Goal: Information Seeking & Learning: Learn about a topic

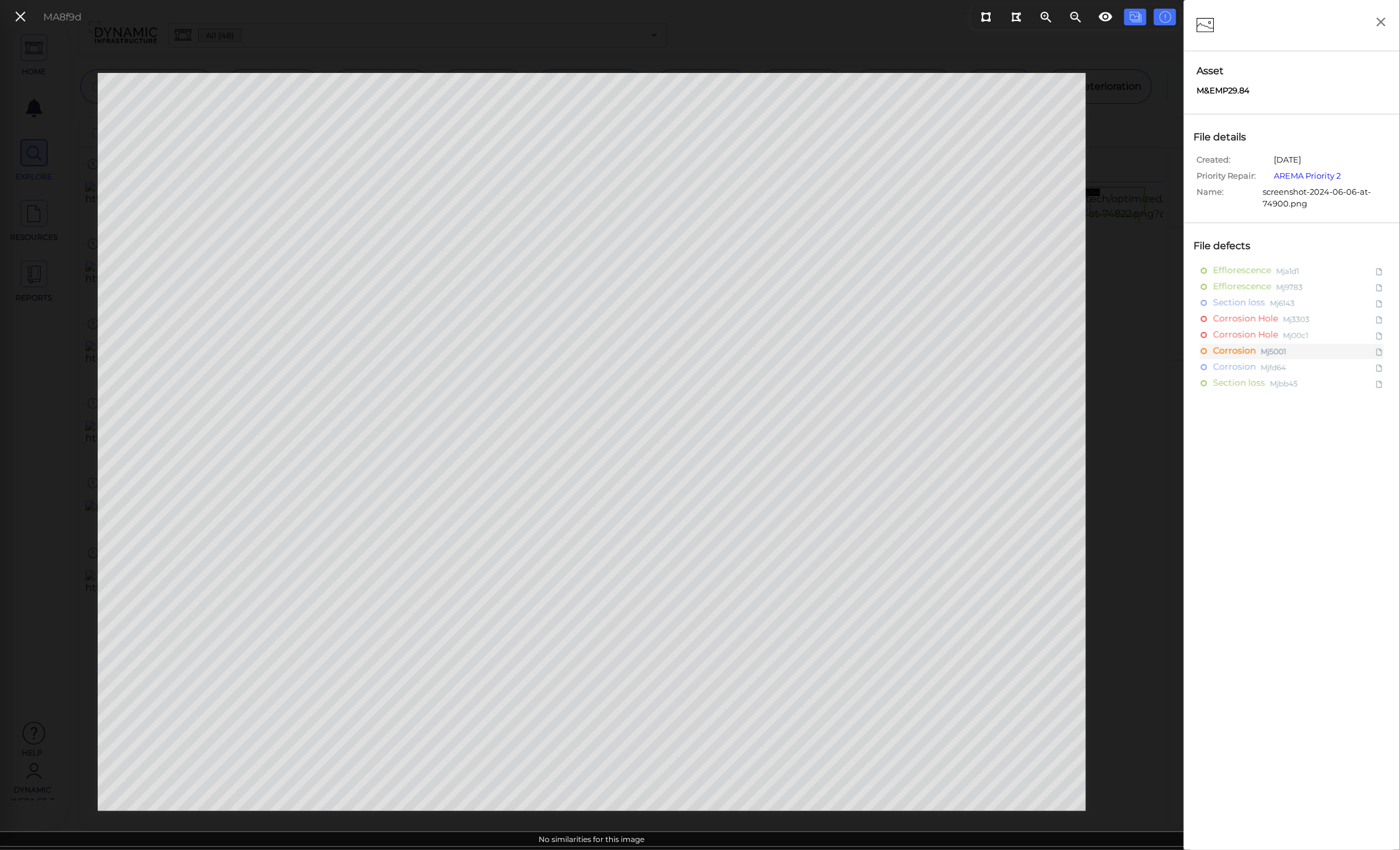
scroll to position [25, 0]
click at [25, 15] on icon at bounding box center [20, 17] width 13 height 17
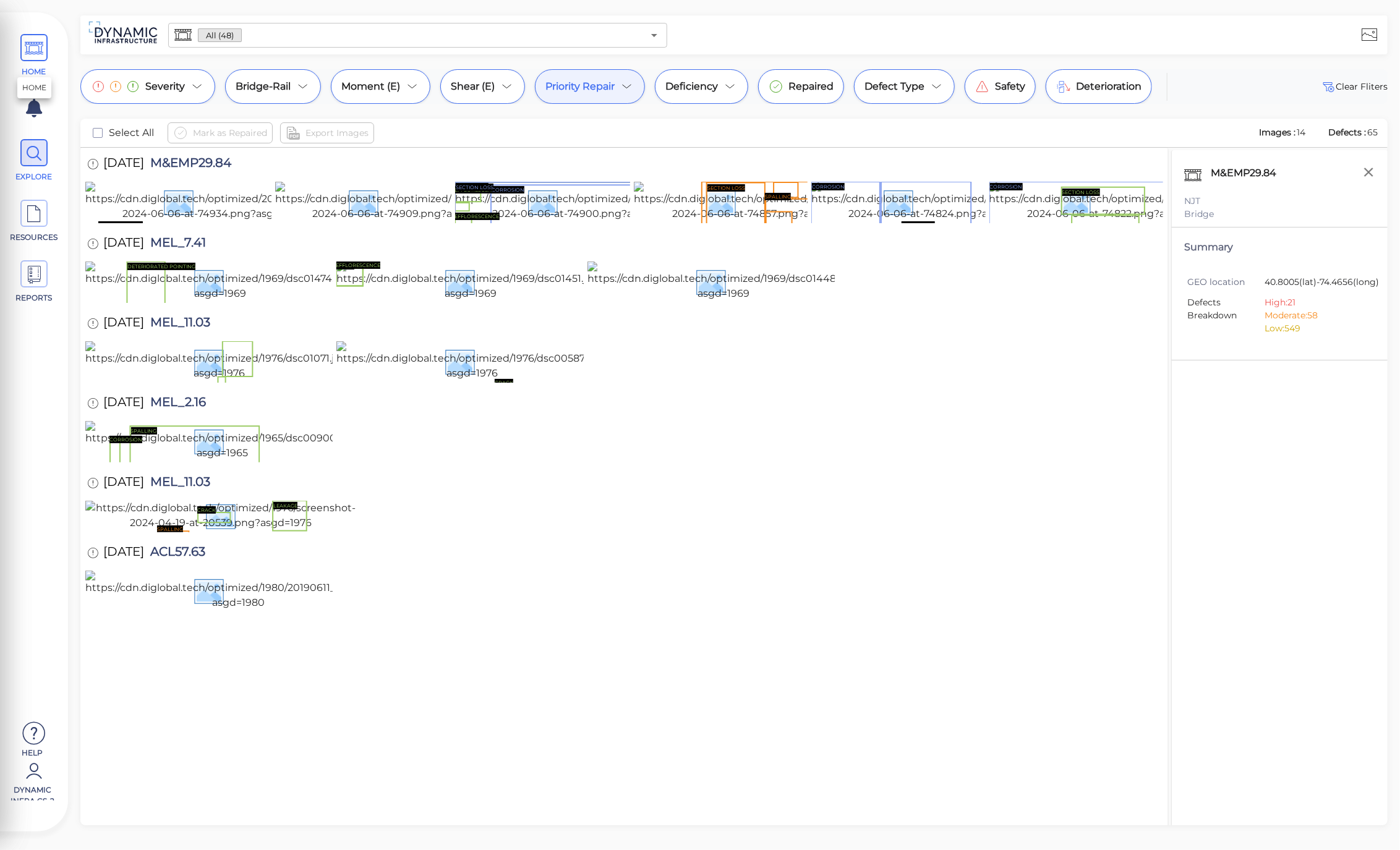
click at [31, 62] on icon at bounding box center [34, 48] width 19 height 28
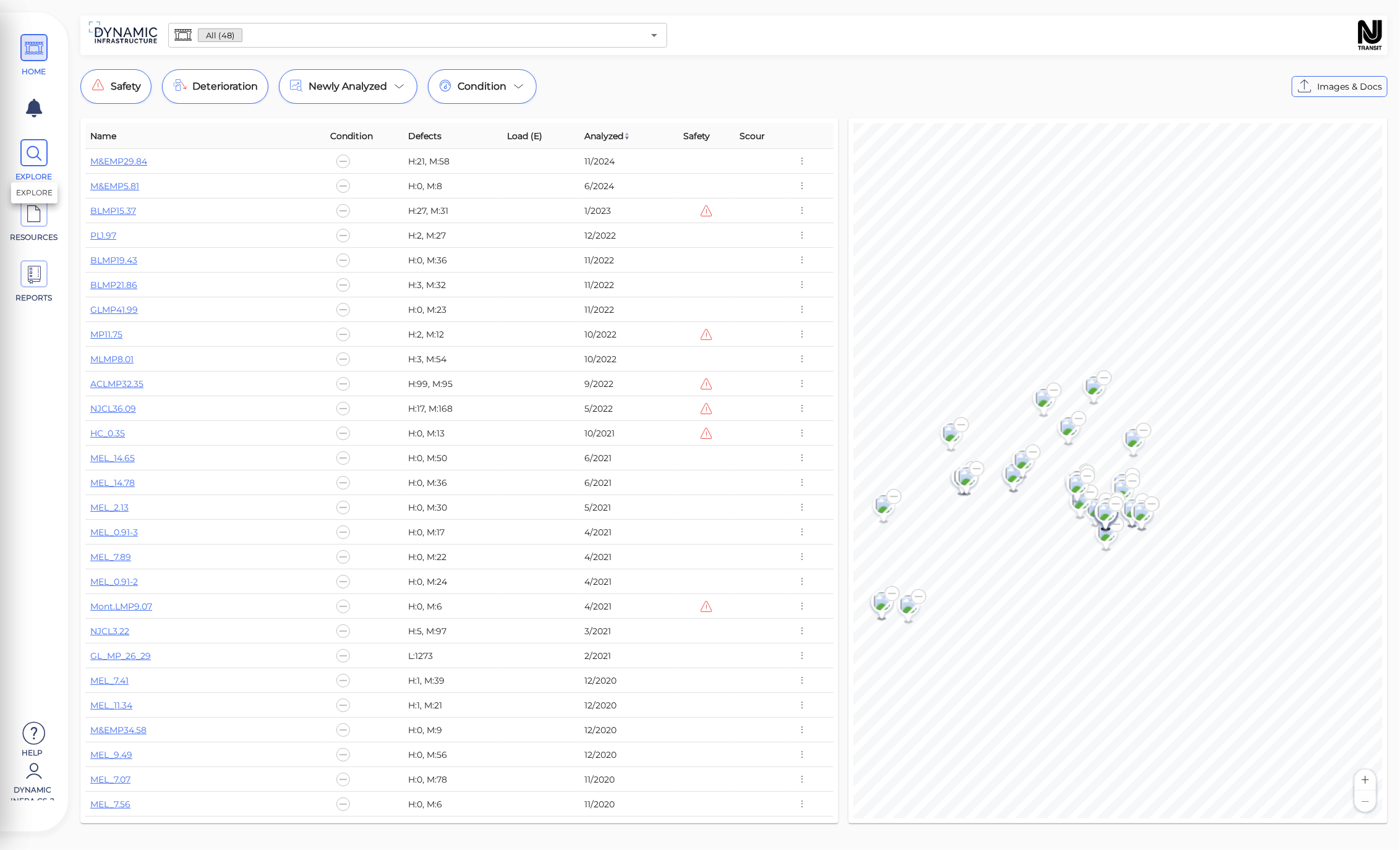
click at [39, 156] on icon at bounding box center [34, 153] width 19 height 28
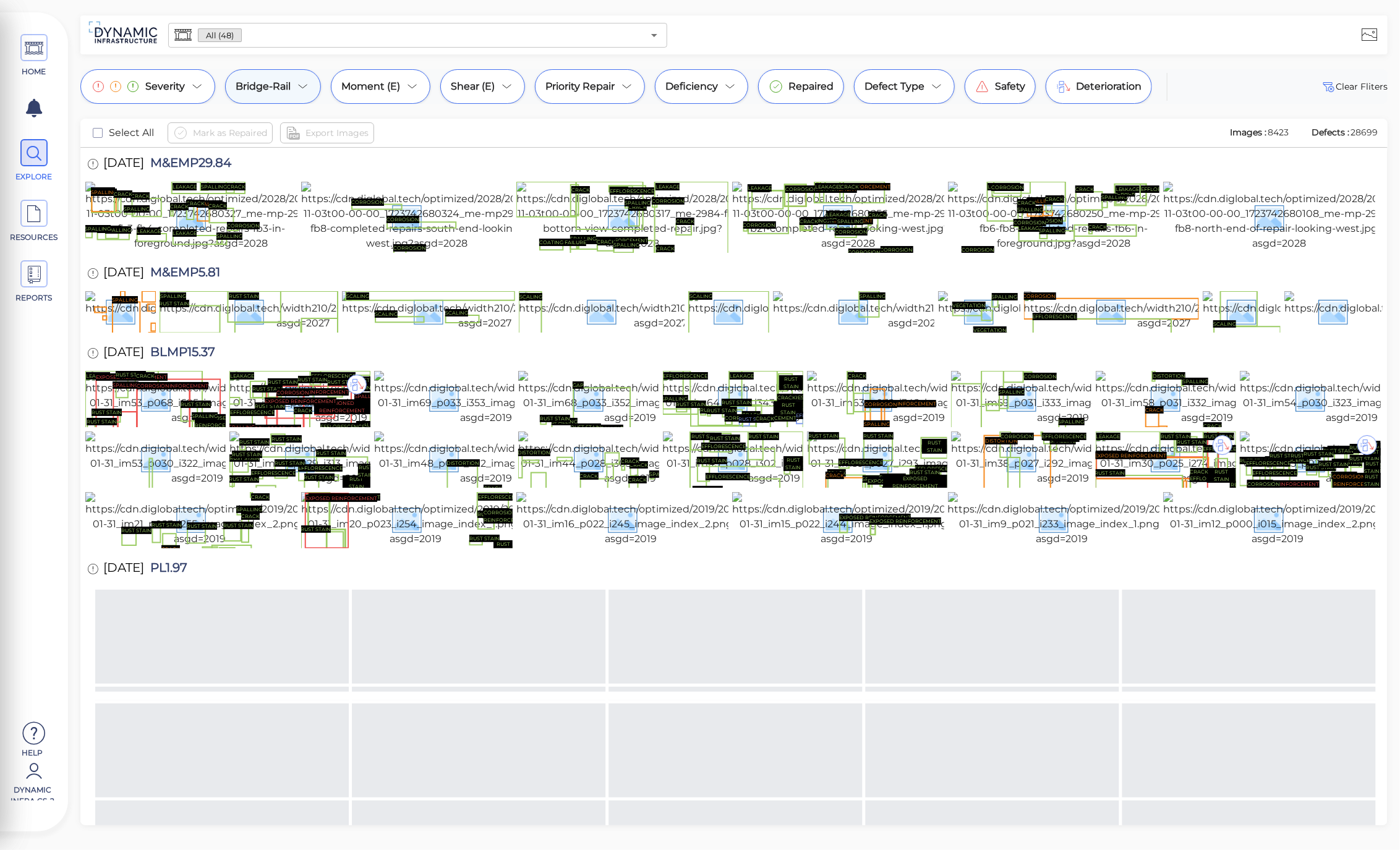
click at [302, 83] on icon at bounding box center [302, 86] width 15 height 15
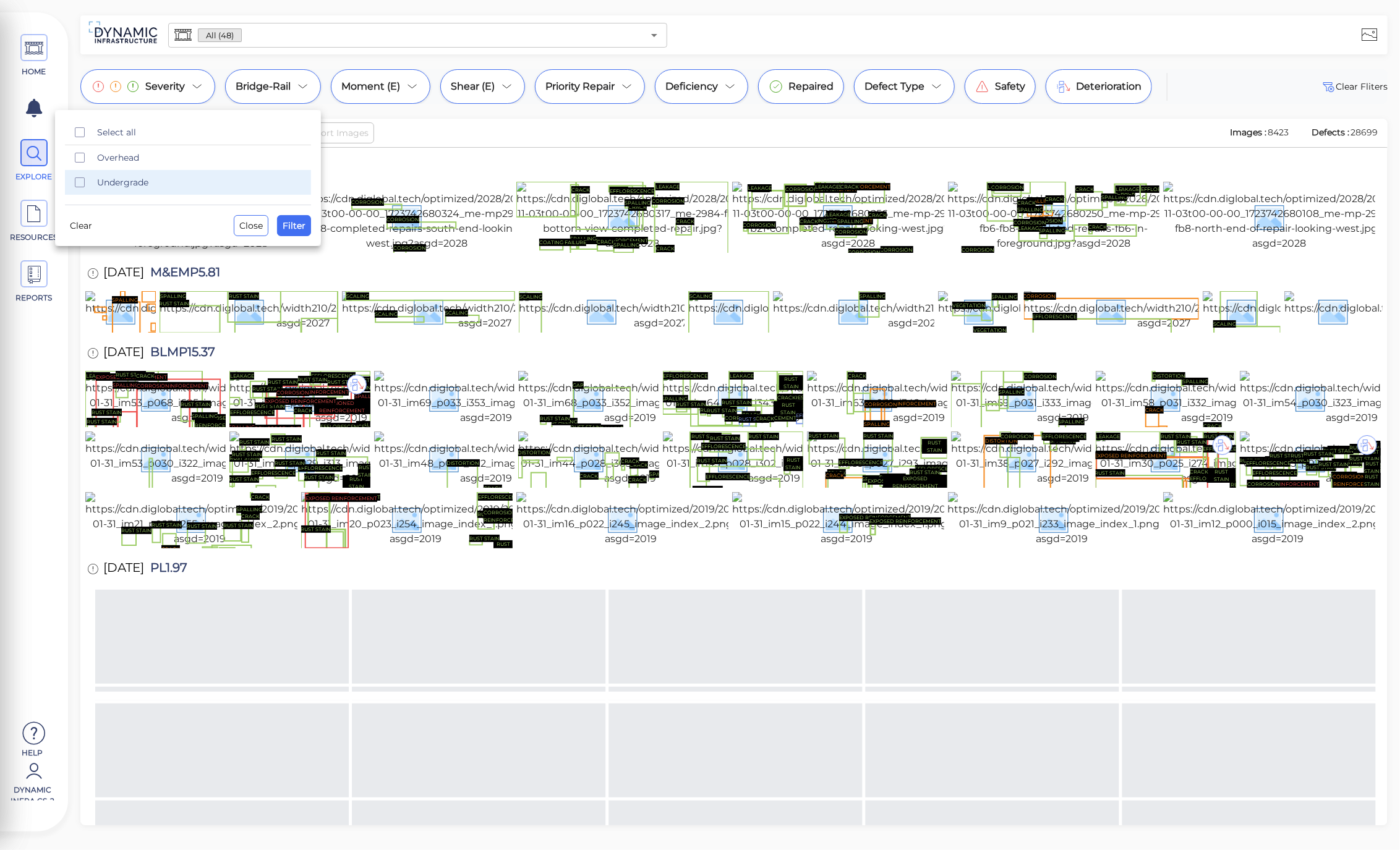
click at [119, 187] on span "Undergrade" at bounding box center [200, 182] width 207 height 12
click at [281, 224] on button "Filter" at bounding box center [293, 225] width 34 height 21
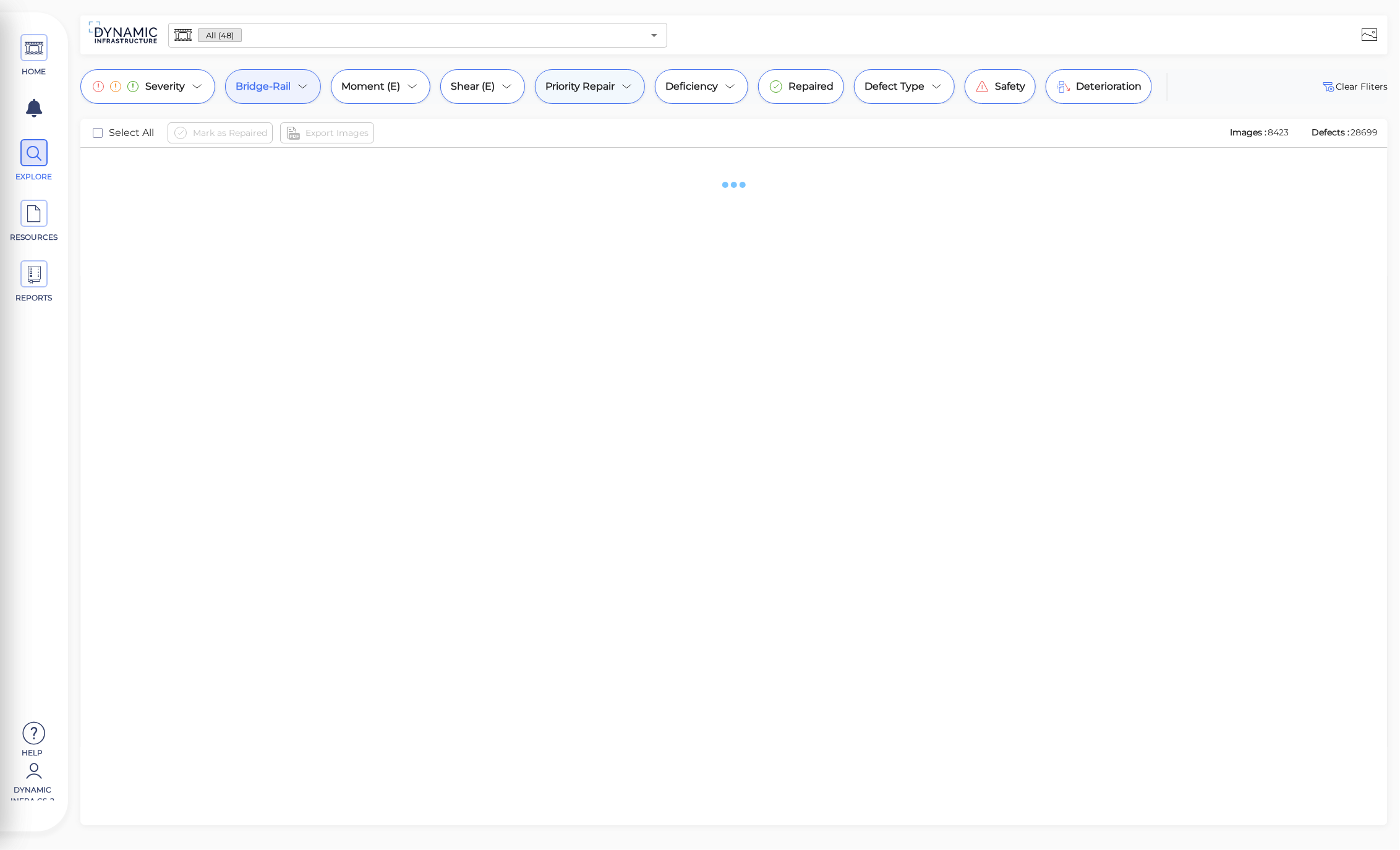
click at [595, 89] on span "Priority Repair" at bounding box center [580, 86] width 69 height 15
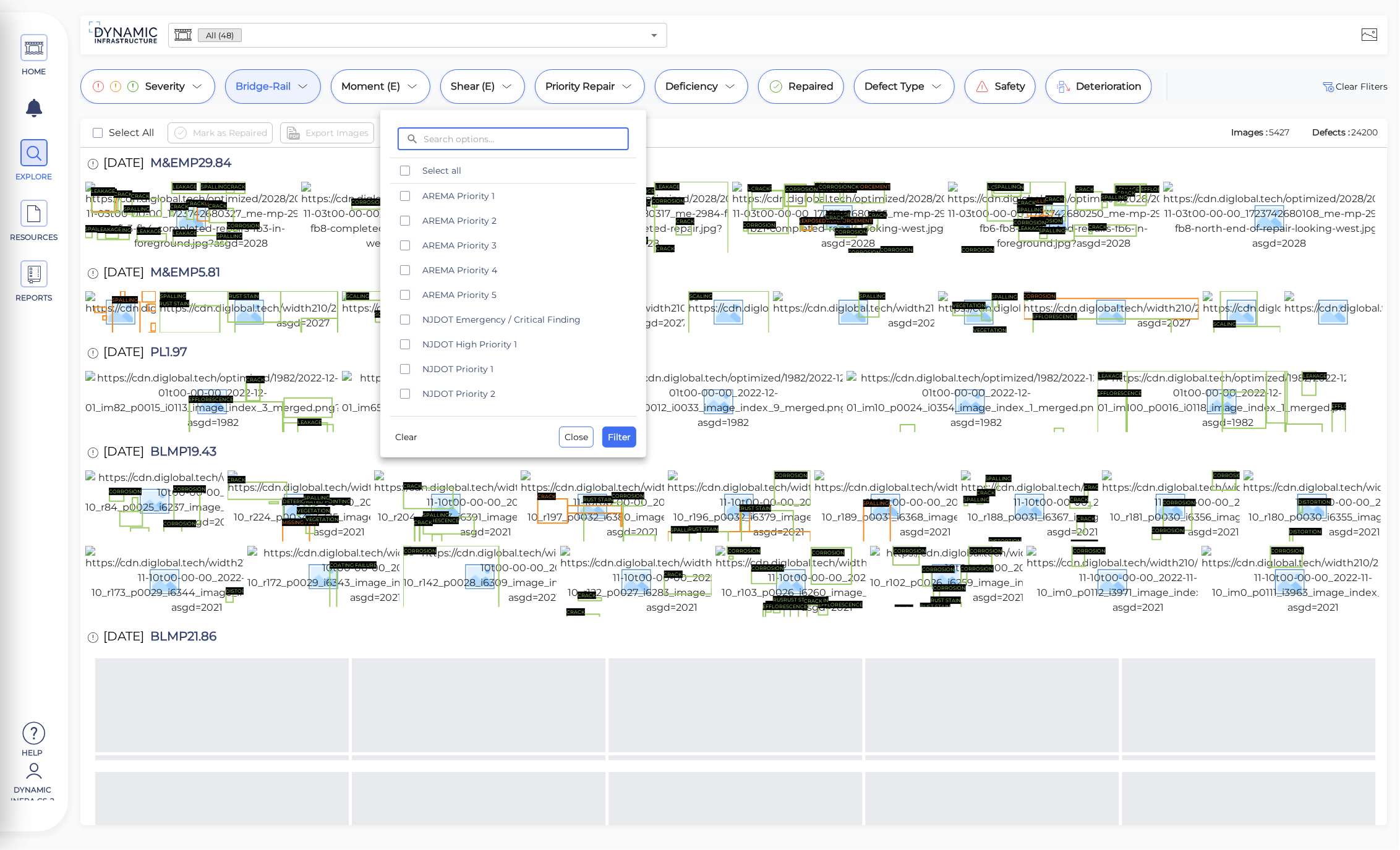
click at [308, 89] on div at bounding box center [700, 425] width 1400 height 850
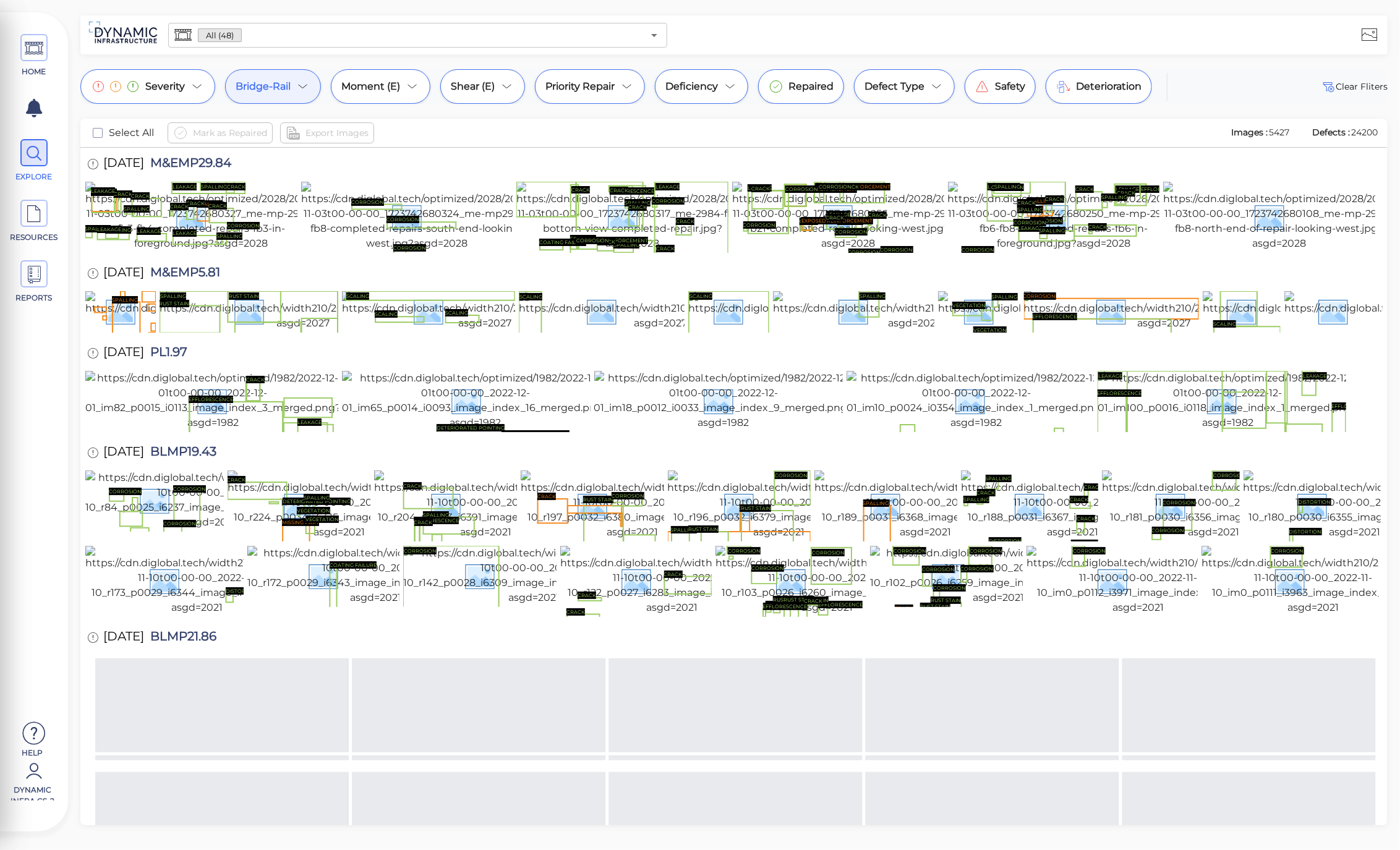
click at [307, 89] on icon at bounding box center [302, 86] width 15 height 15
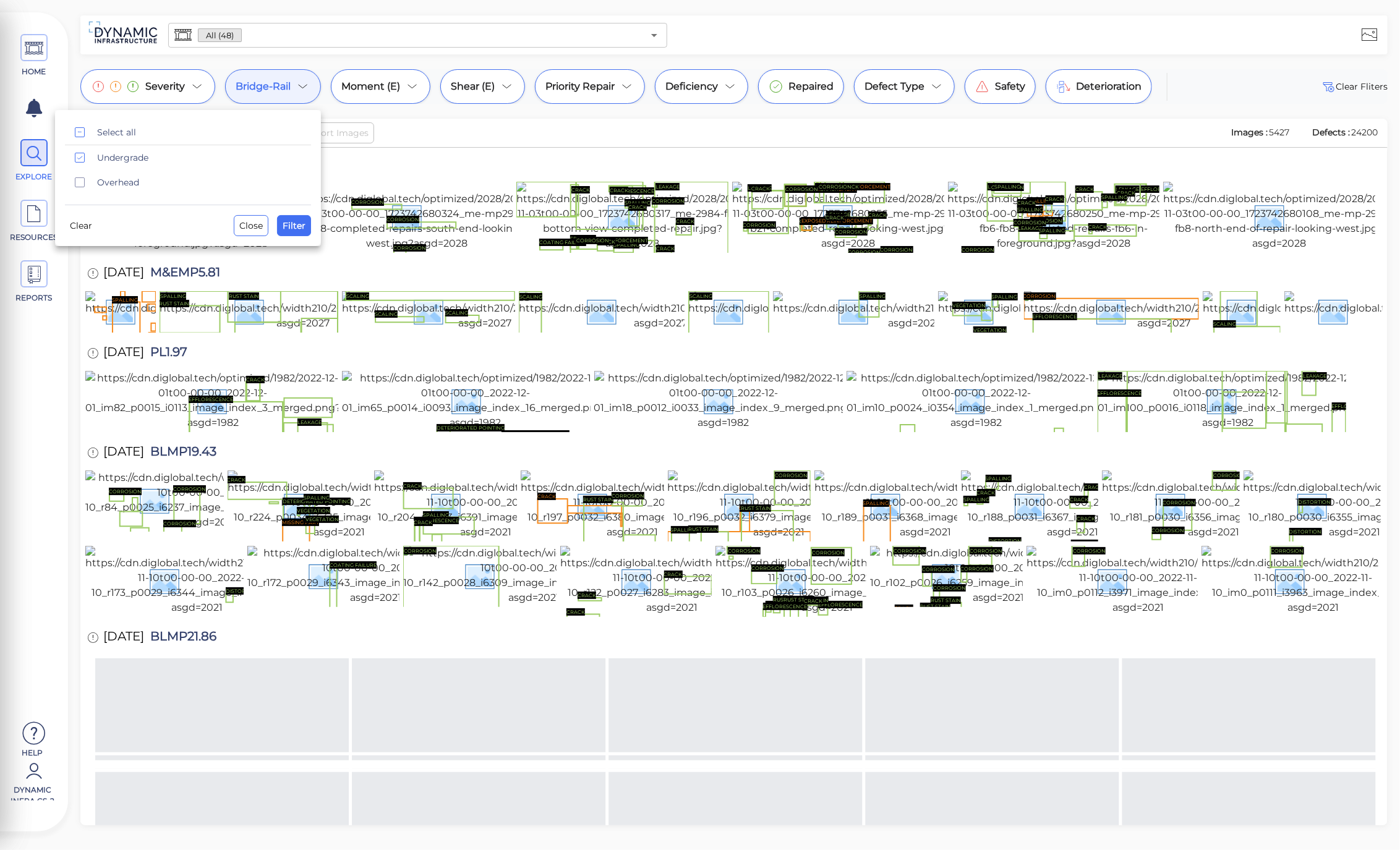
click at [307, 89] on div at bounding box center [700, 425] width 1400 height 850
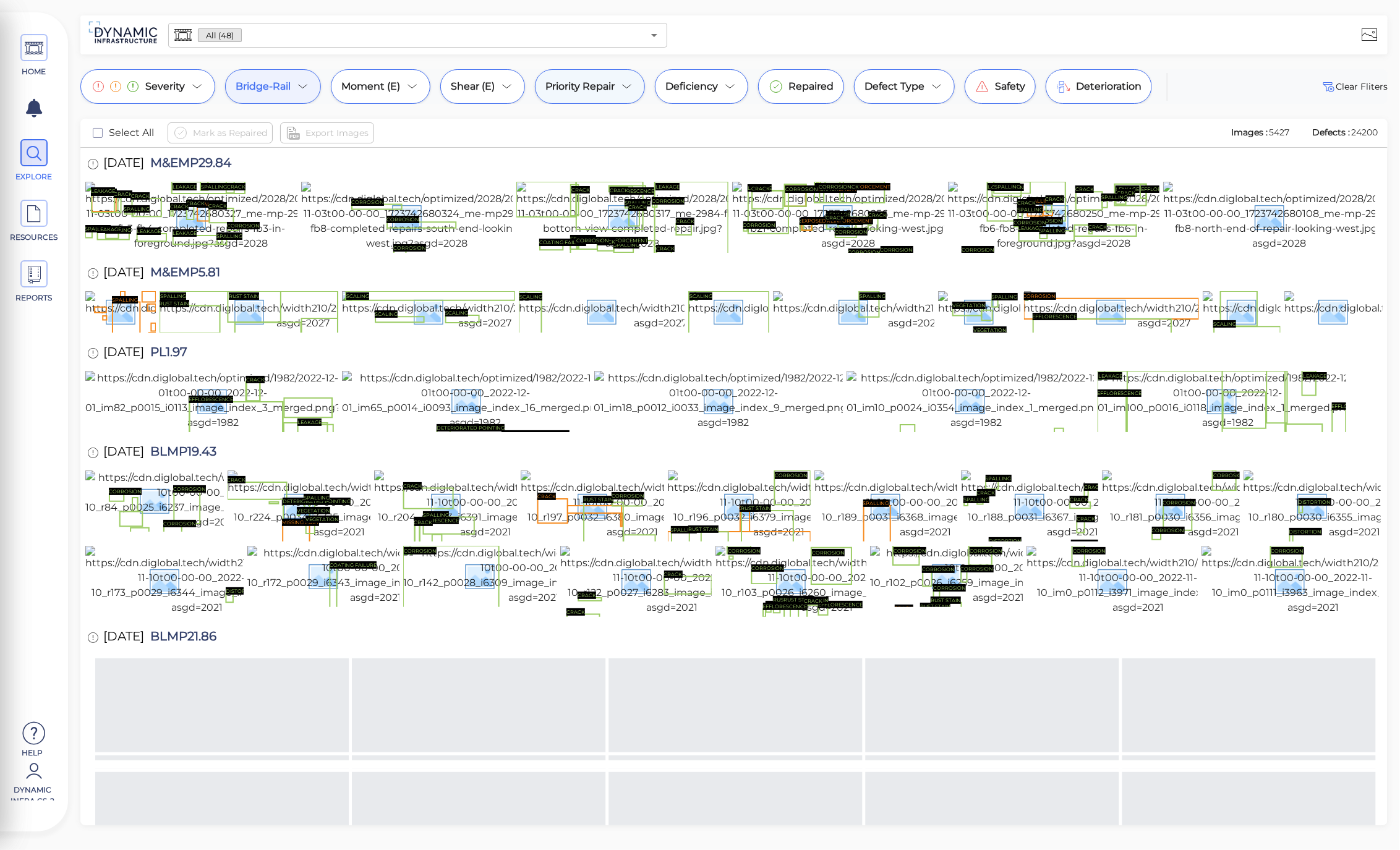
click at [628, 91] on icon at bounding box center [627, 86] width 15 height 15
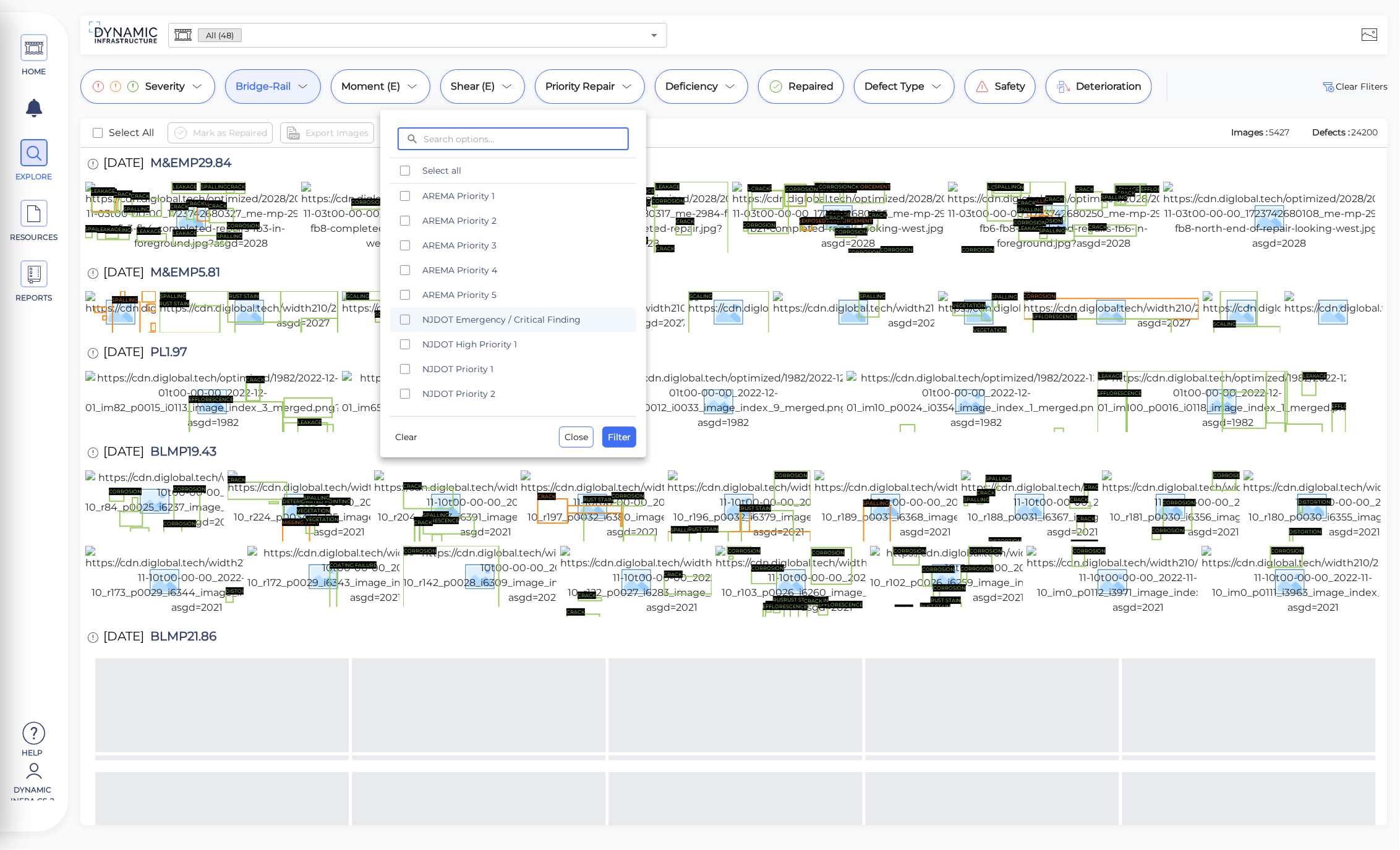
click at [406, 320] on icon "checkbox" at bounding box center [405, 319] width 15 height 15
click at [403, 342] on icon "checkbox" at bounding box center [405, 344] width 15 height 15
click at [620, 441] on span "Filter" at bounding box center [619, 437] width 23 height 15
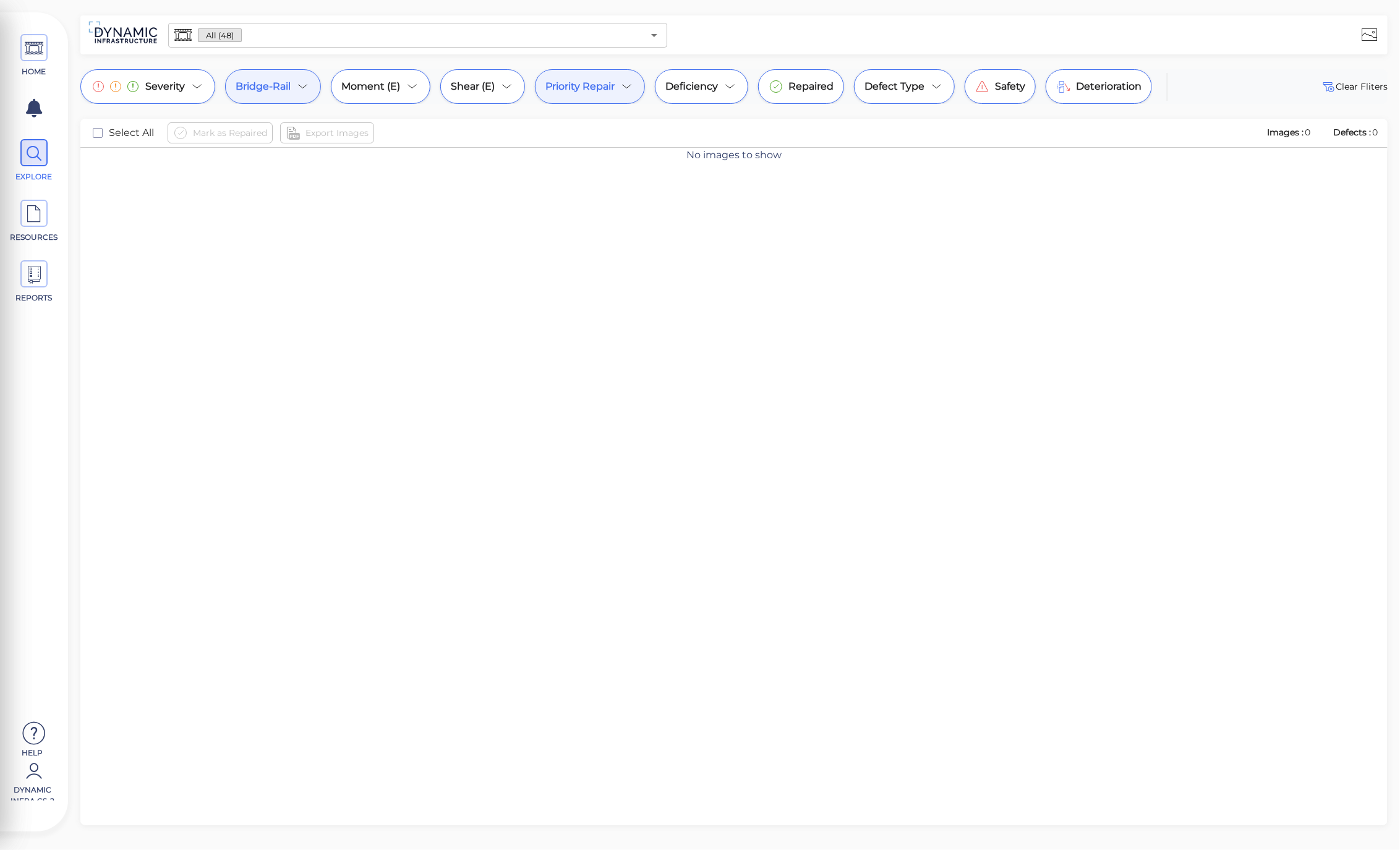
click at [287, 91] on span "Bridge-Rail" at bounding box center [263, 86] width 55 height 15
click at [256, 225] on span "Close" at bounding box center [251, 225] width 24 height 15
click at [613, 76] on div "Priority Repair" at bounding box center [590, 87] width 110 height 35
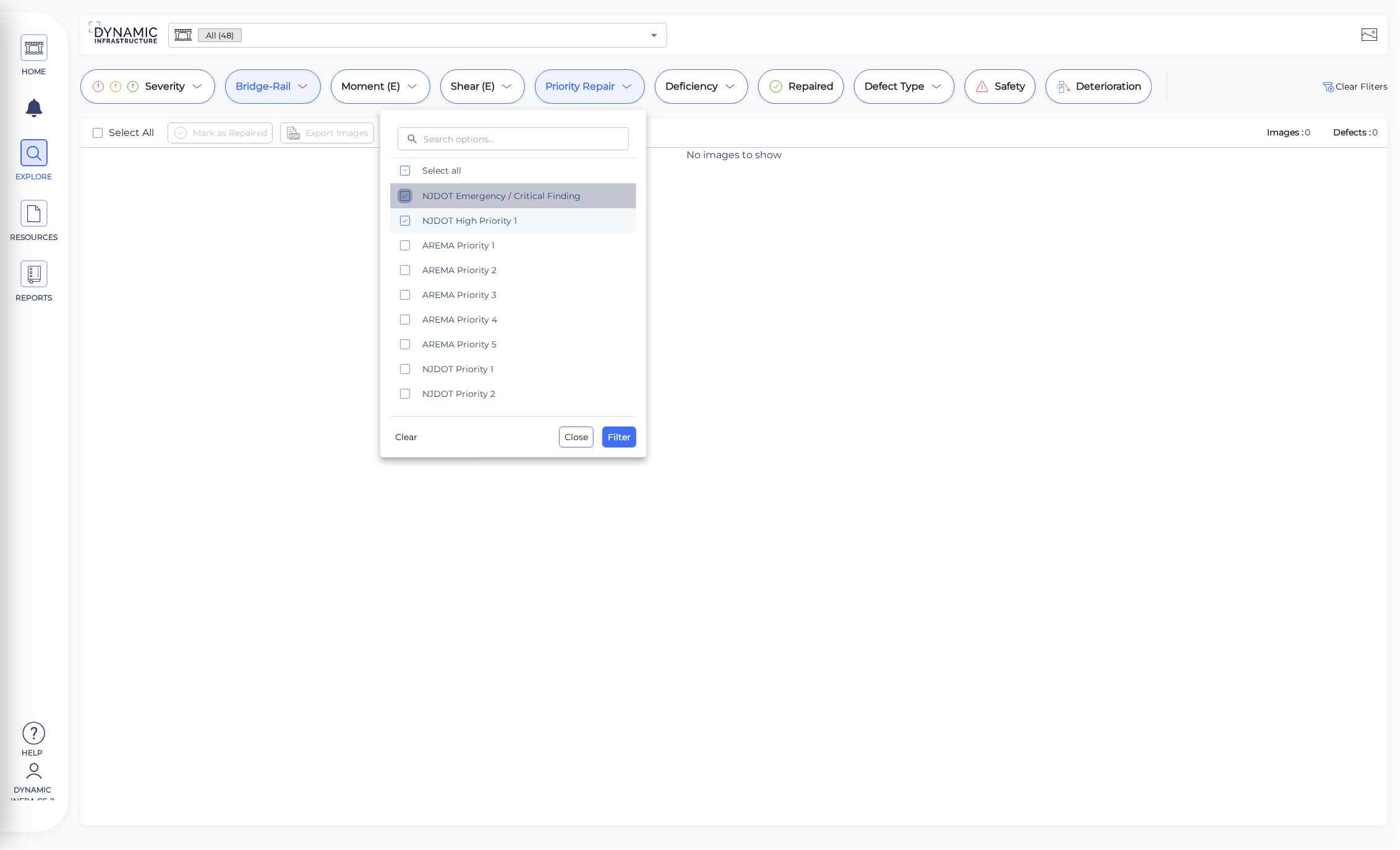
drag, startPoint x: 406, startPoint y: 193, endPoint x: 409, endPoint y: 211, distance: 18.2
click at [405, 193] on icon "checkbox" at bounding box center [405, 196] width 15 height 15
click at [412, 220] on icon "checkbox" at bounding box center [405, 220] width 15 height 15
click at [400, 243] on icon "checkbox" at bounding box center [405, 245] width 15 height 15
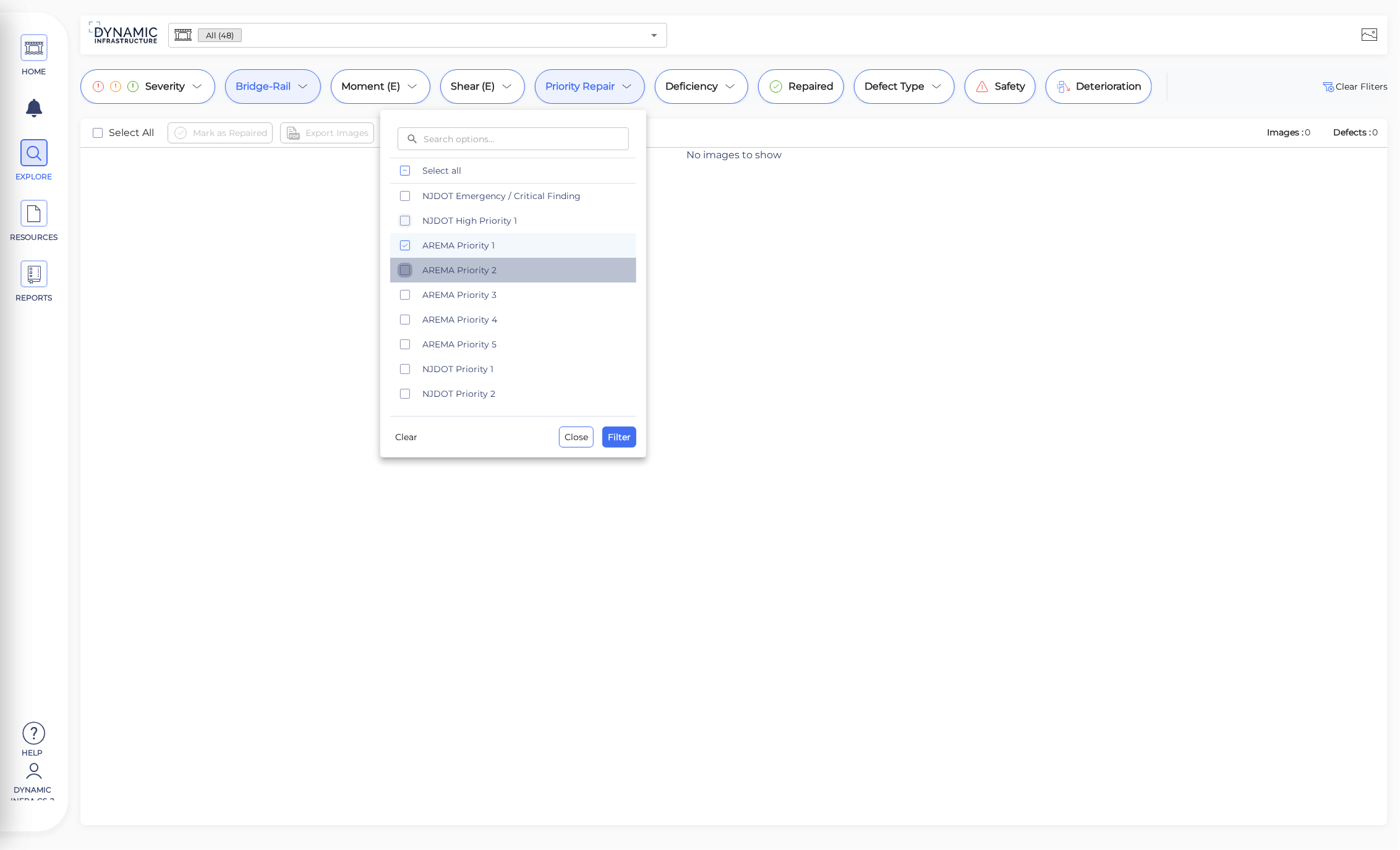
click at [401, 273] on rect "checkbox" at bounding box center [405, 270] width 9 height 9
click at [405, 295] on icon "checkbox" at bounding box center [405, 295] width 15 height 15
click at [405, 291] on icon "checkbox" at bounding box center [405, 295] width 15 height 15
click at [626, 437] on span "Filter" at bounding box center [619, 437] width 23 height 15
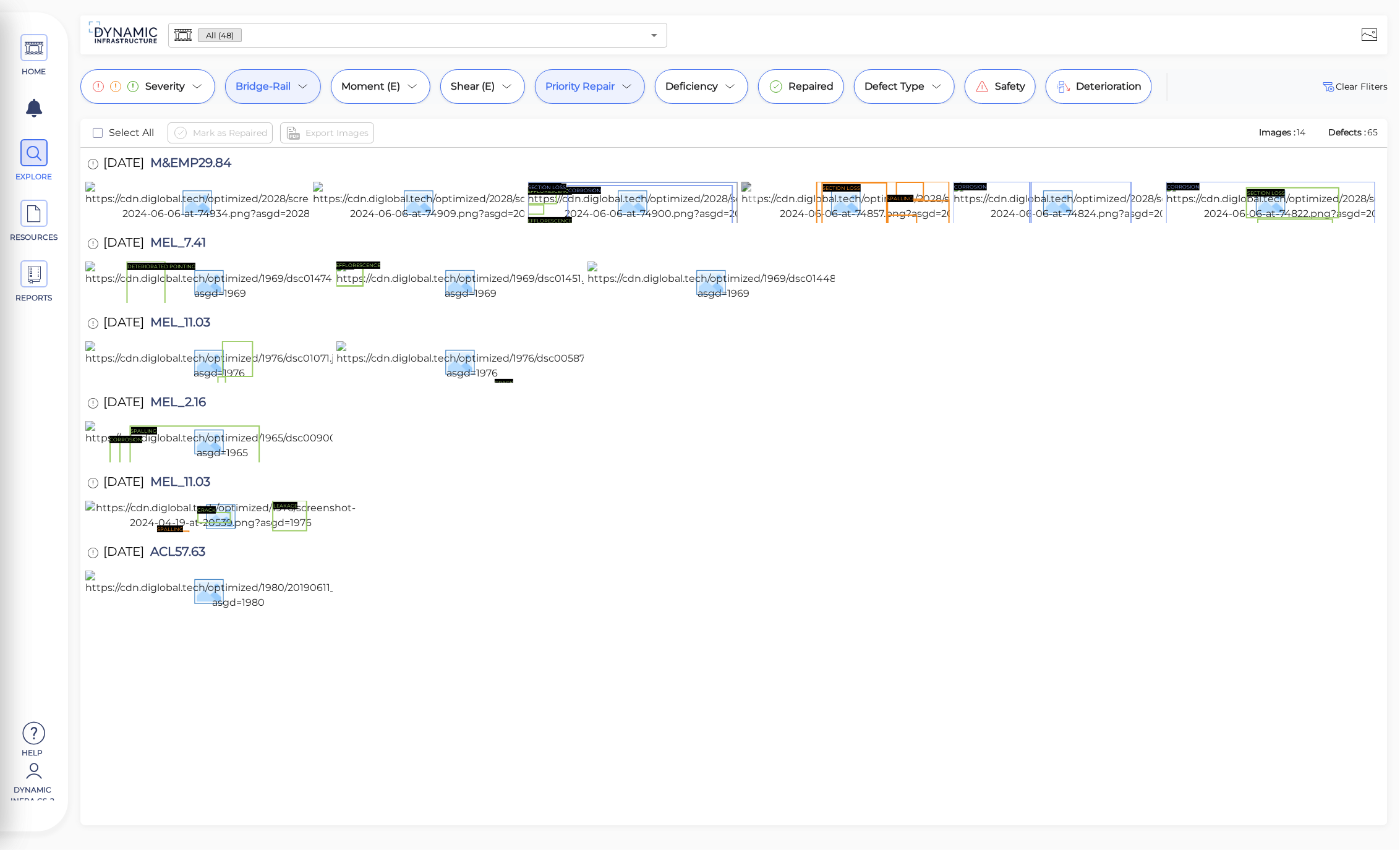
click at [839, 221] on img at bounding box center [872, 202] width 262 height 40
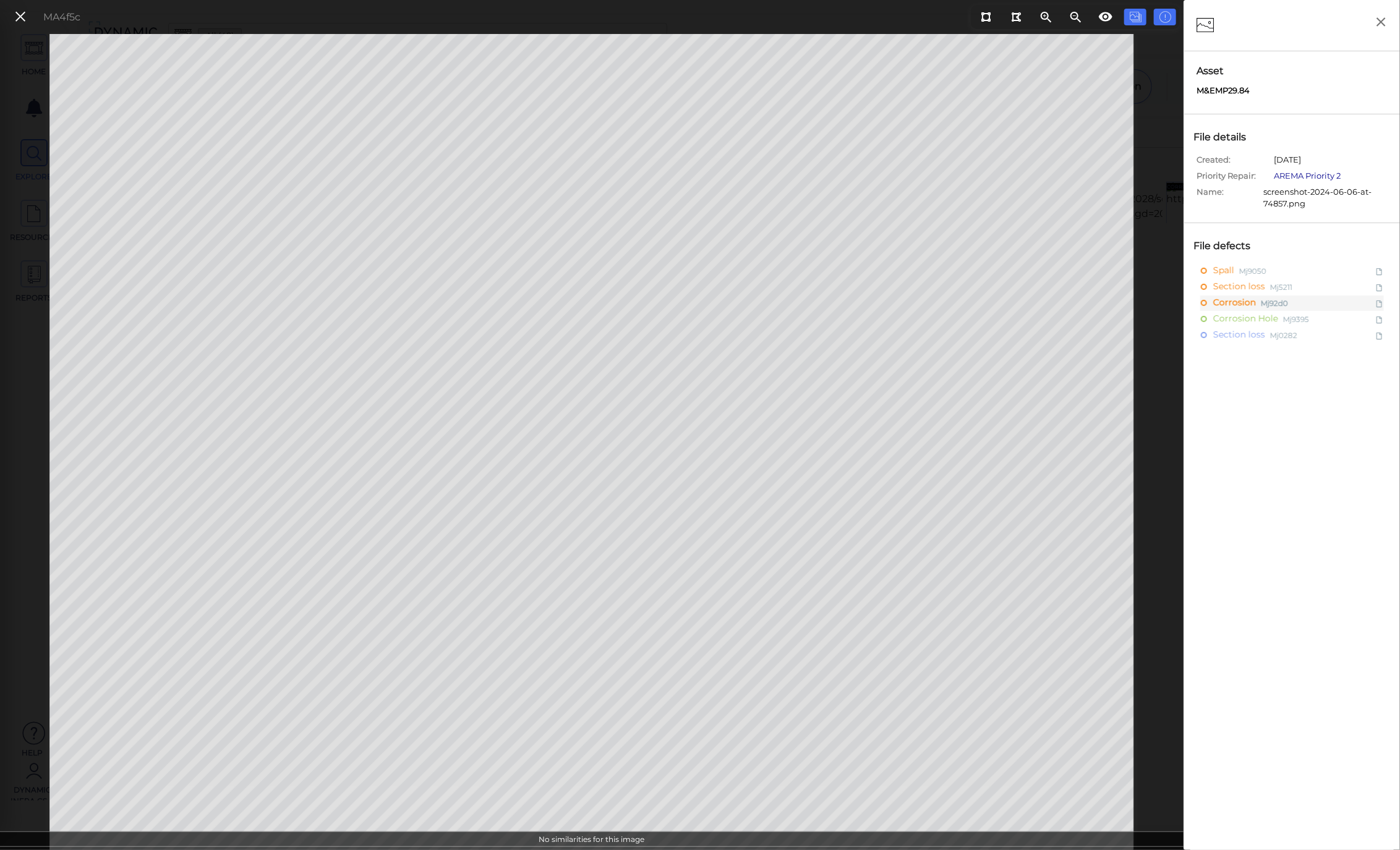
click at [1308, 179] on link "AREMA Priority 2" at bounding box center [1307, 175] width 67 height 10
click at [23, 19] on icon at bounding box center [20, 17] width 13 height 17
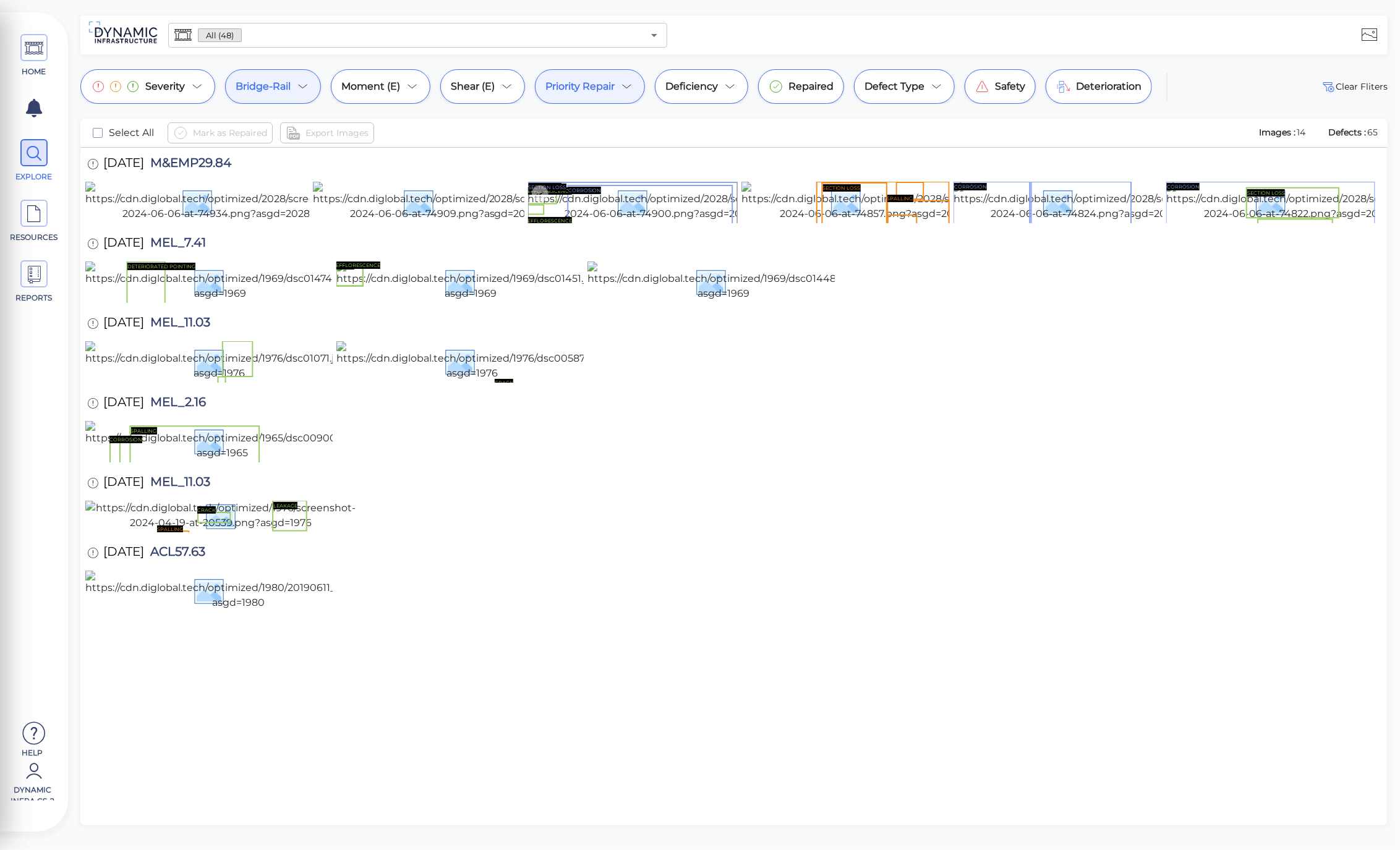
click at [676, 221] on img at bounding box center [659, 202] width 262 height 40
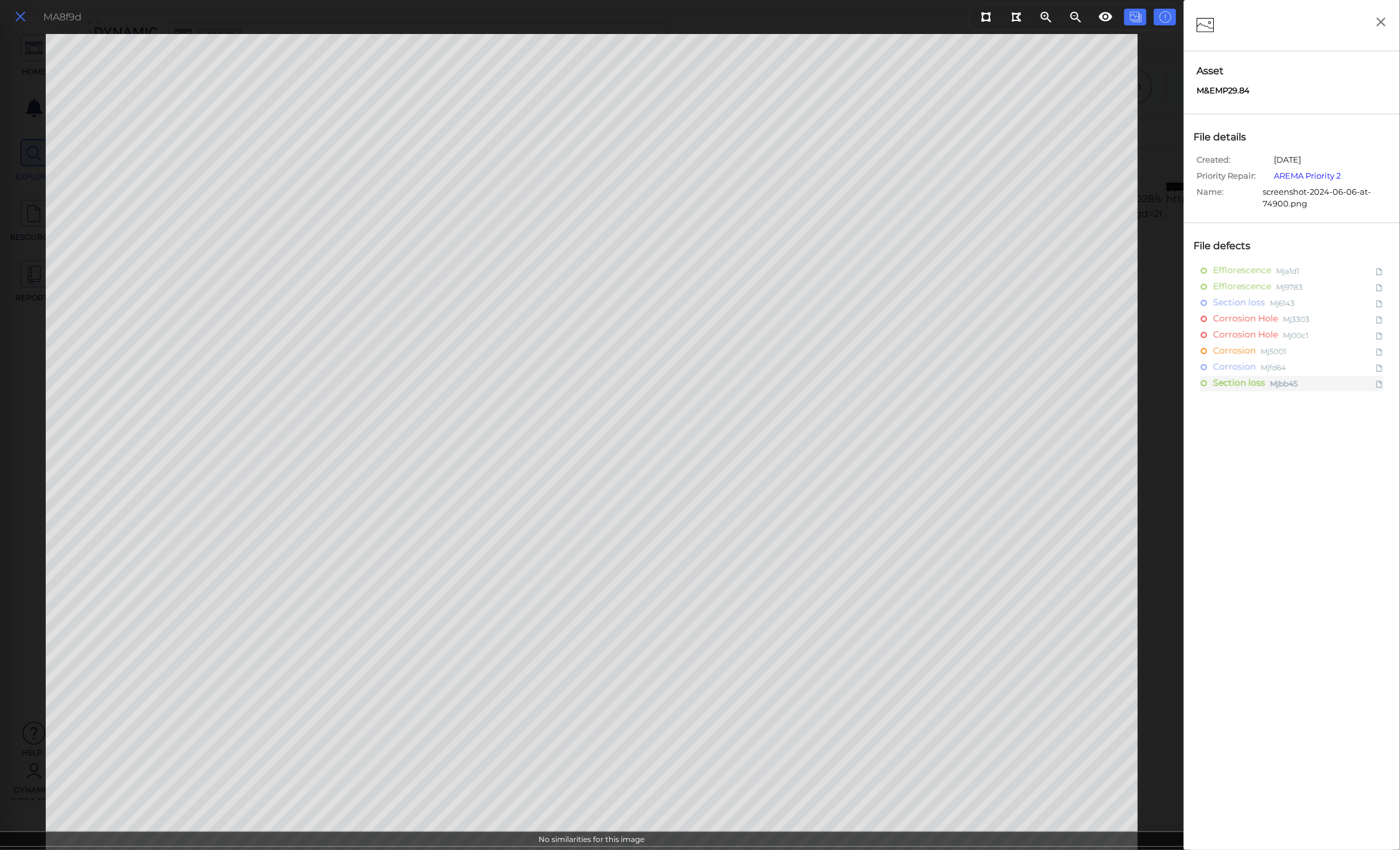
click at [17, 13] on icon at bounding box center [20, 17] width 13 height 17
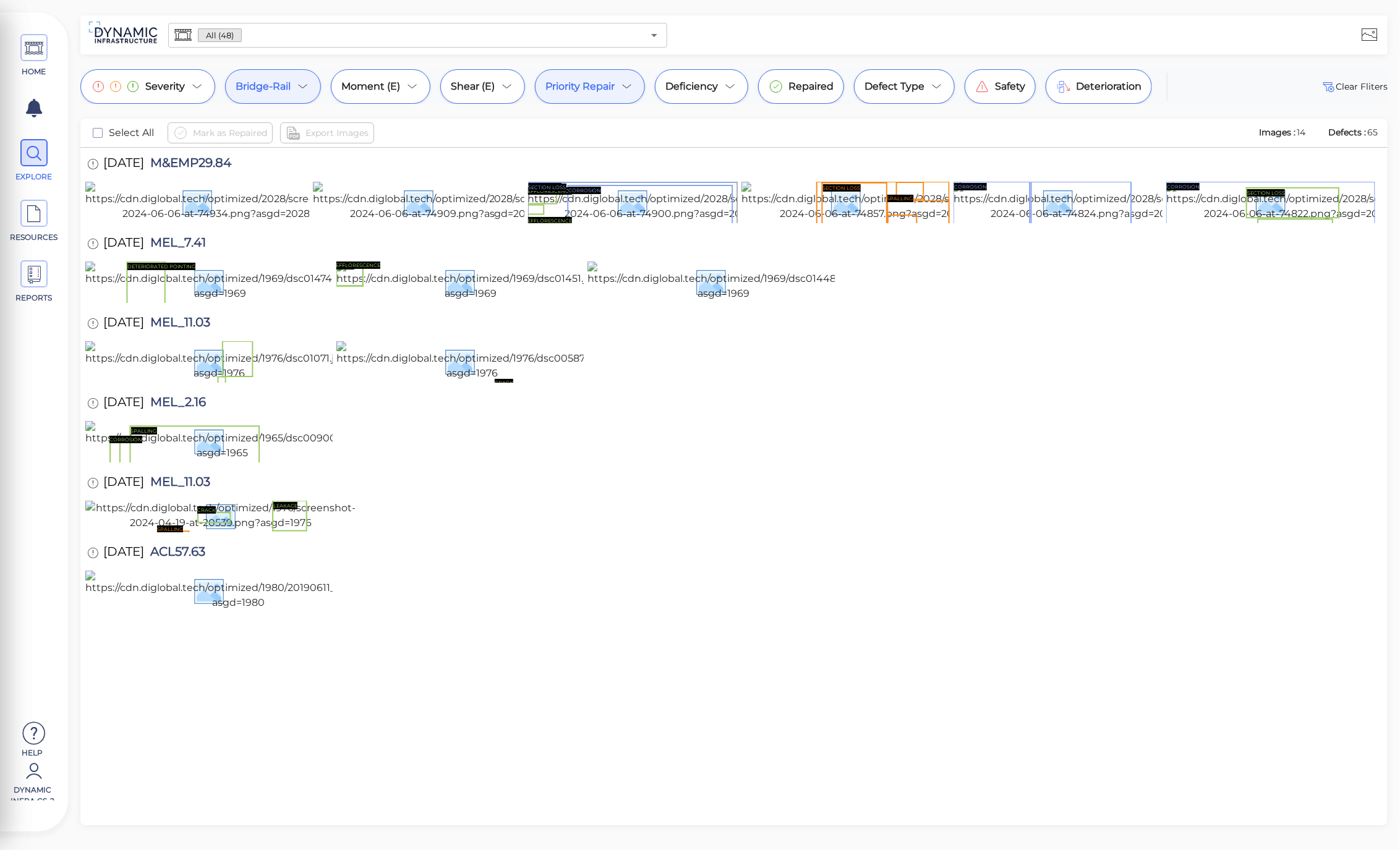
click at [274, 83] on span "Bridge-Rail" at bounding box center [263, 86] width 55 height 15
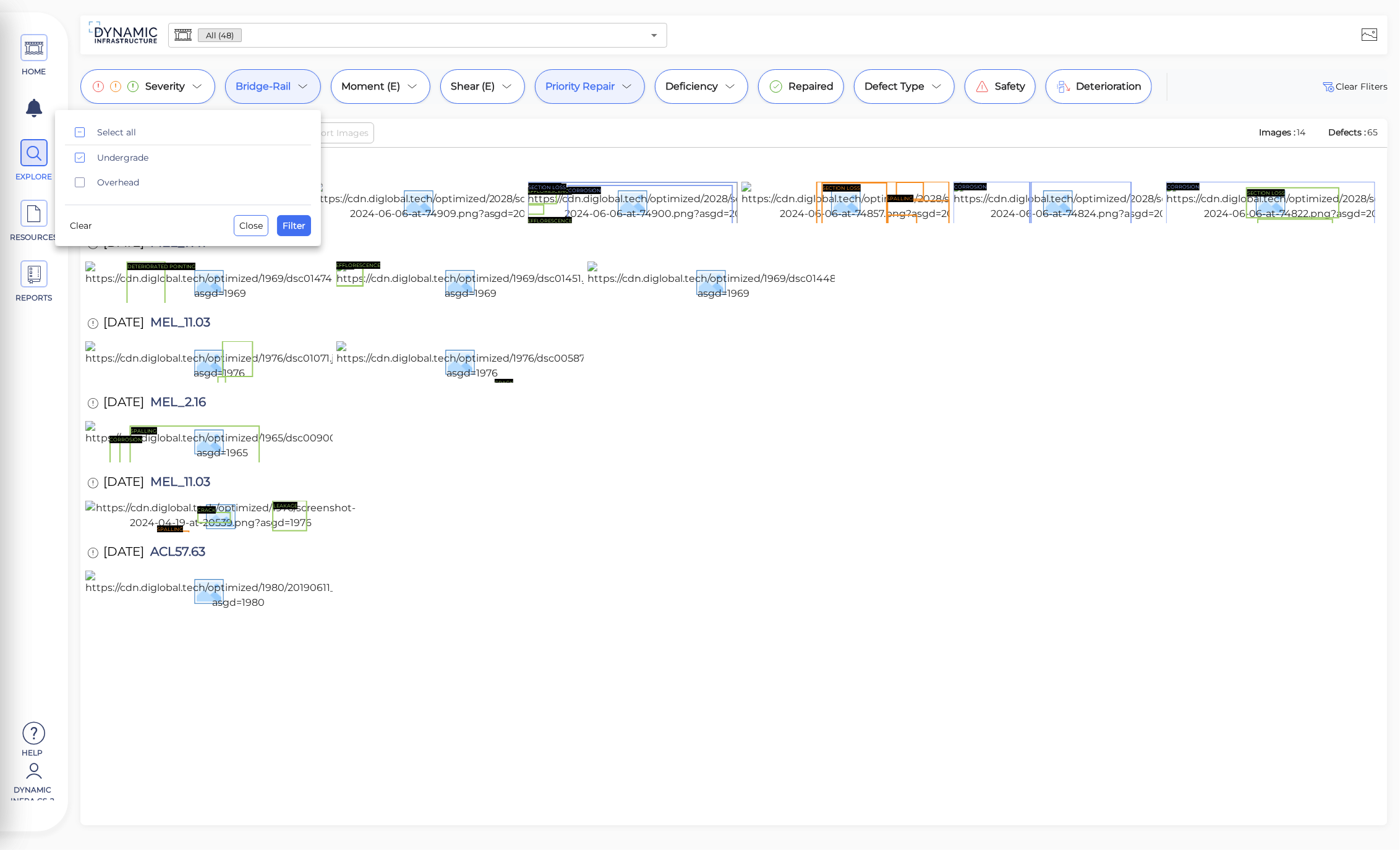
click at [376, 115] on div at bounding box center [700, 425] width 1400 height 850
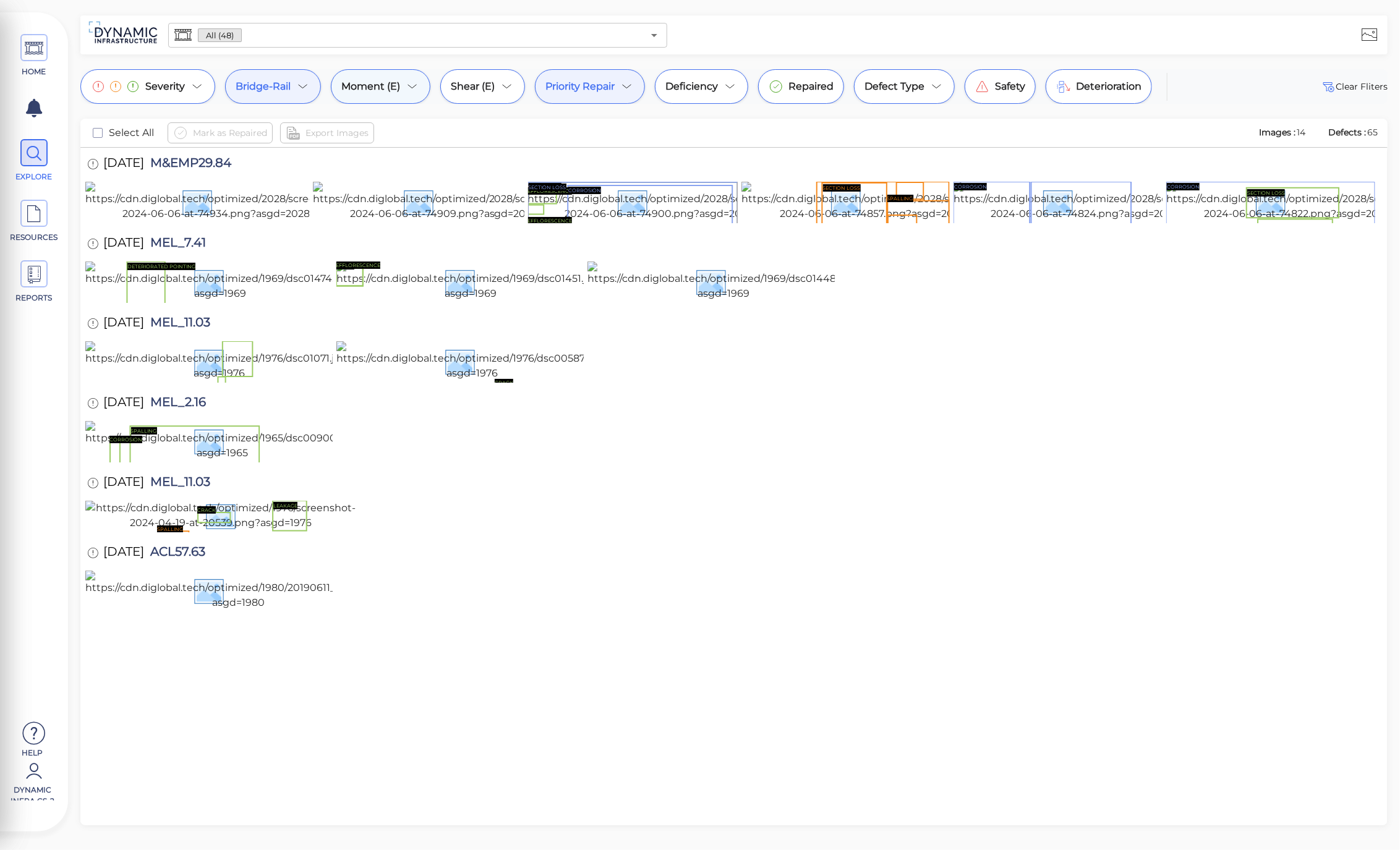
click at [415, 81] on icon at bounding box center [412, 86] width 15 height 15
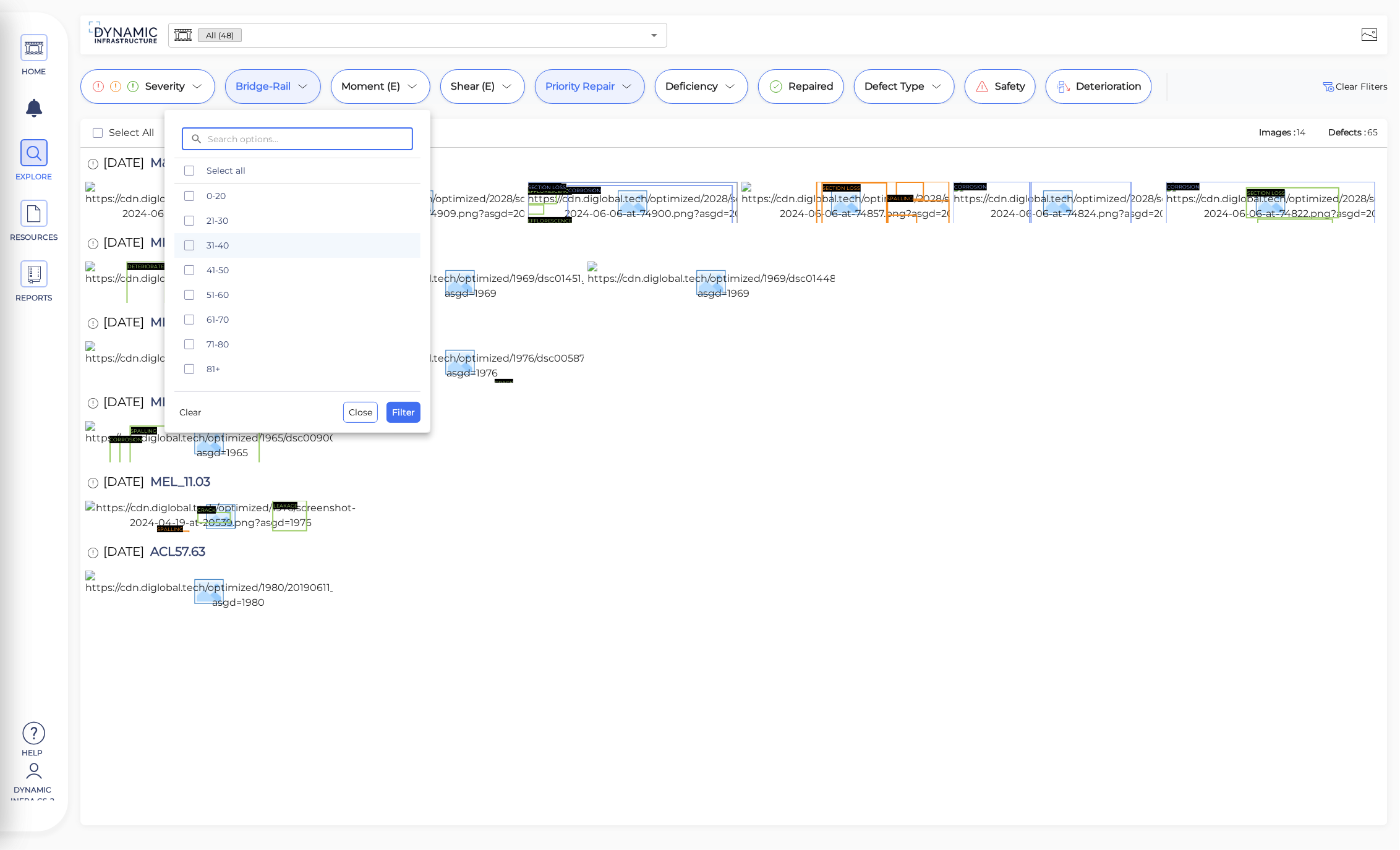
click at [191, 250] on rect "checkbox" at bounding box center [189, 245] width 9 height 9
click at [187, 227] on icon "checkbox" at bounding box center [189, 220] width 15 height 15
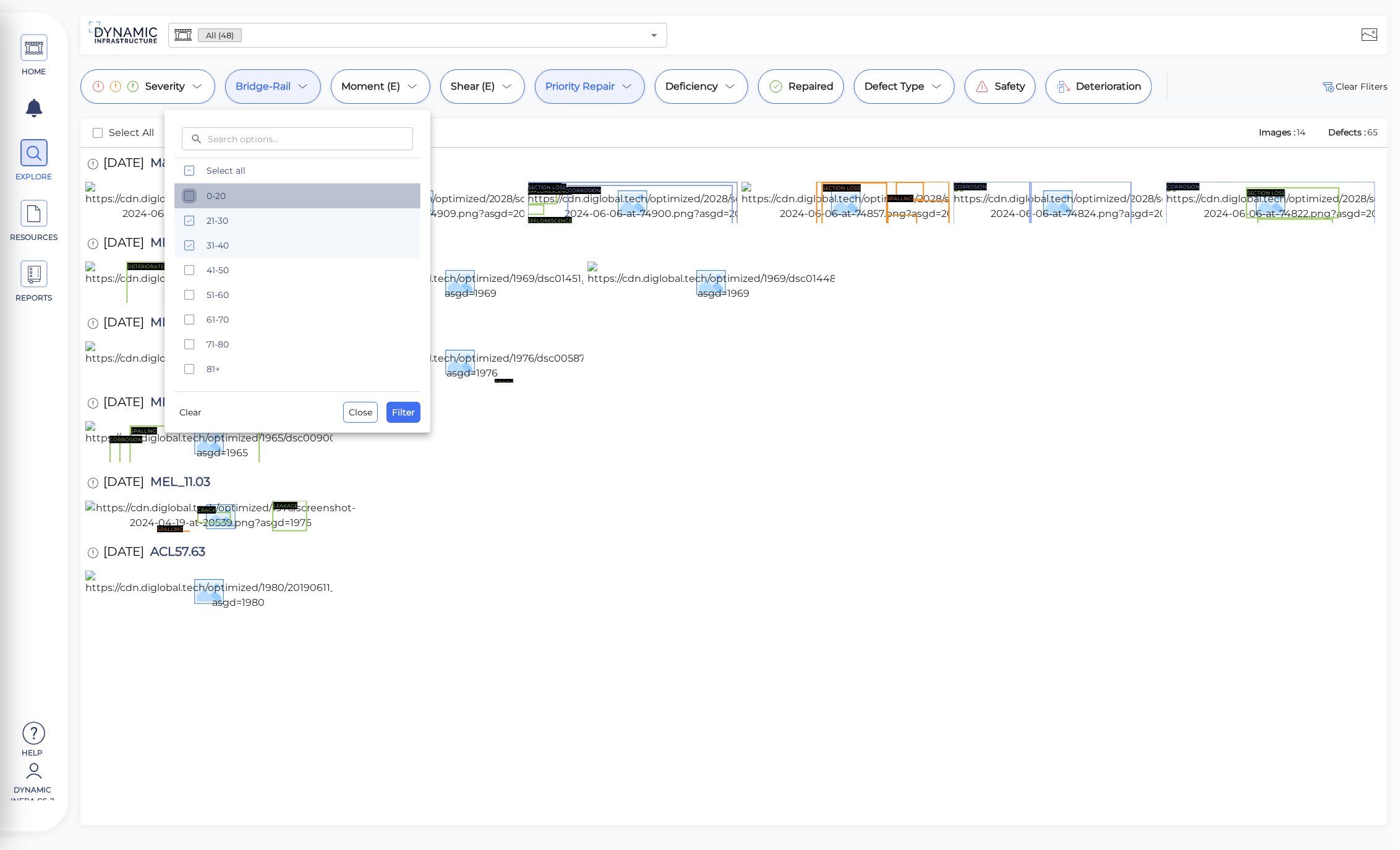
click at [187, 196] on icon "checkbox" at bounding box center [189, 196] width 15 height 15
click at [188, 266] on icon "checkbox" at bounding box center [189, 270] width 15 height 15
click at [407, 415] on span "Filter" at bounding box center [403, 412] width 23 height 15
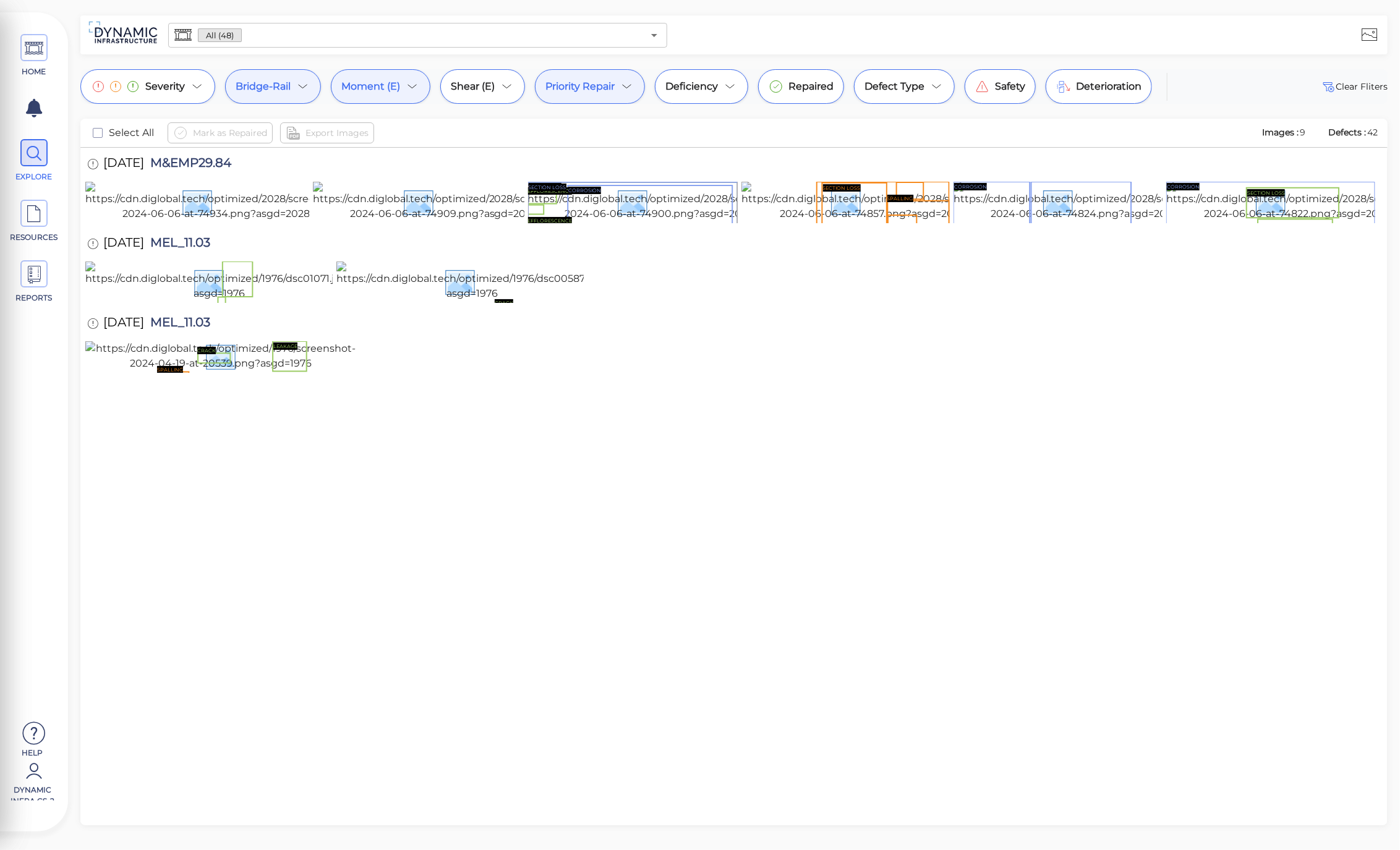
click at [390, 83] on span "Moment (E)" at bounding box center [370, 86] width 58 height 15
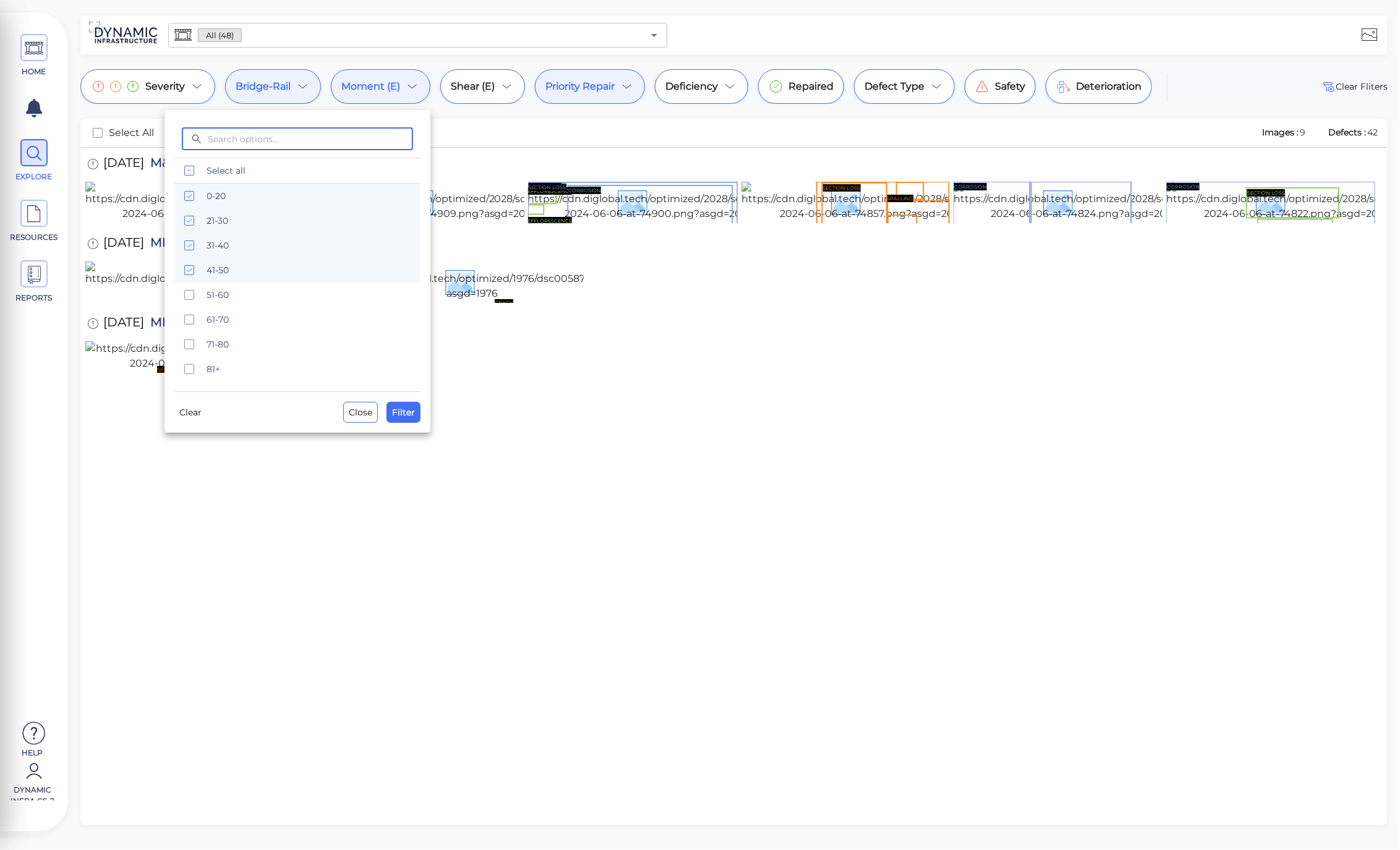
click at [195, 271] on icon "checkbox" at bounding box center [189, 270] width 15 height 15
click at [400, 419] on span "Filter" at bounding box center [403, 412] width 23 height 15
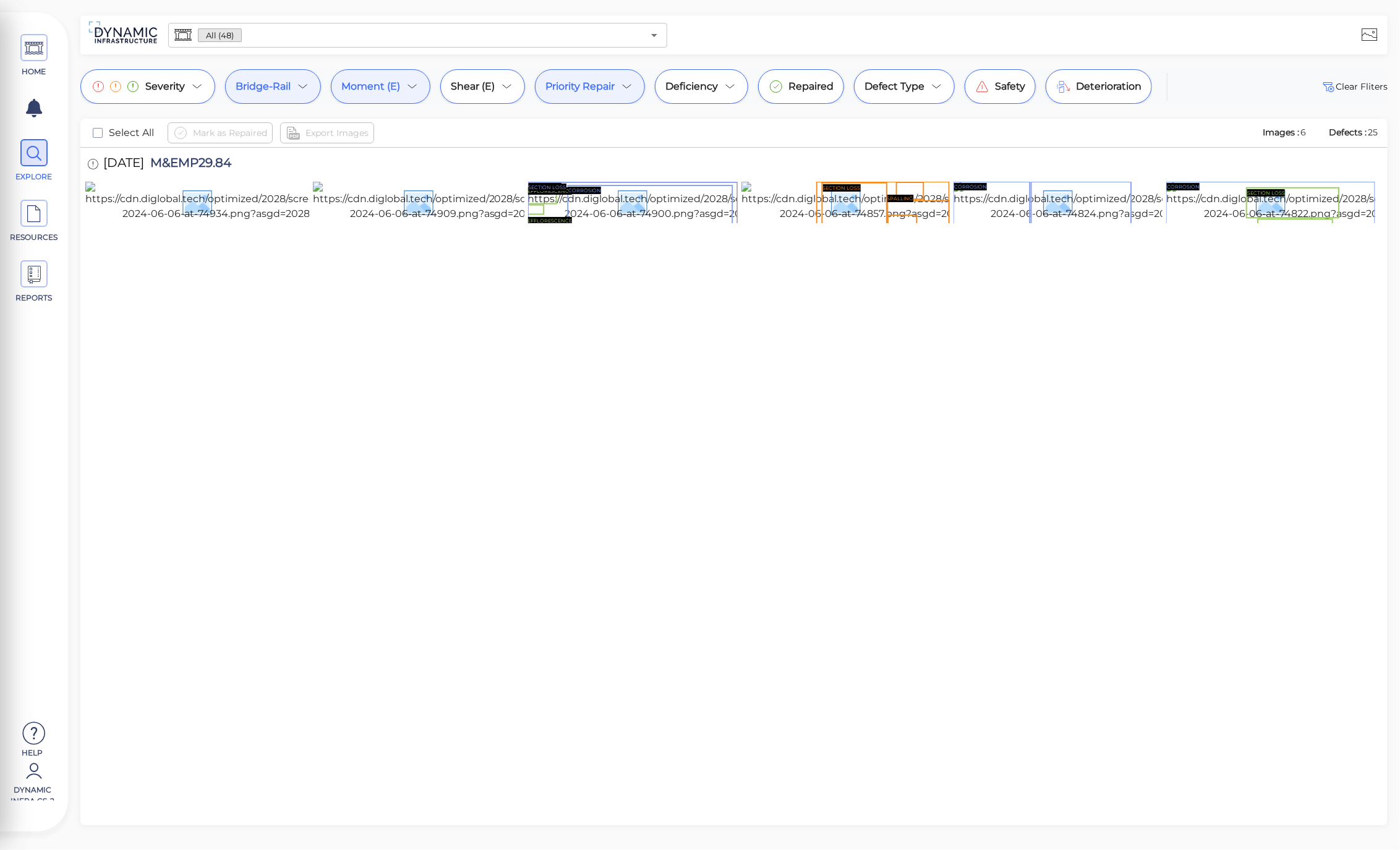
click at [422, 84] on div "Moment (E)" at bounding box center [380, 87] width 100 height 35
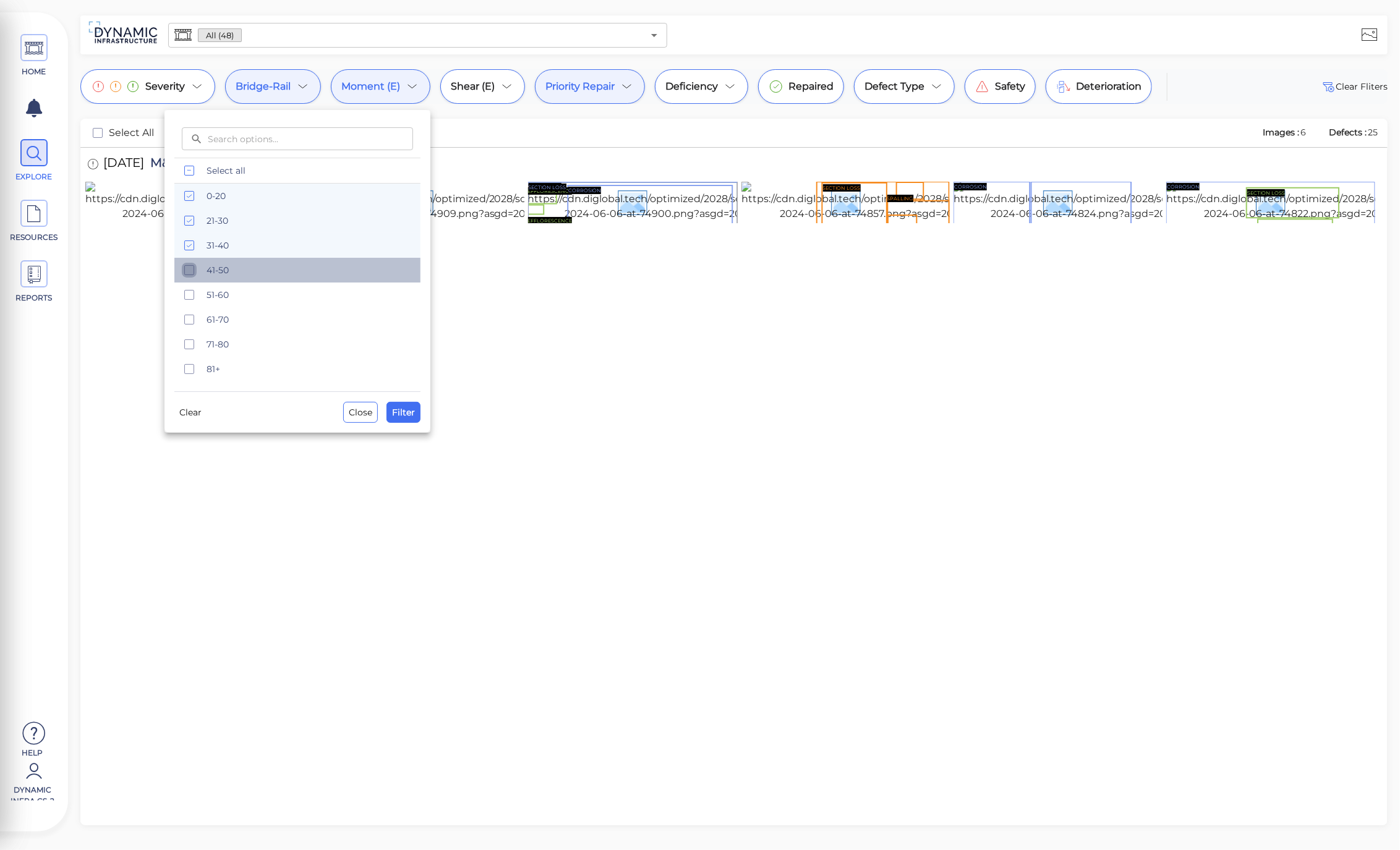
click at [191, 273] on icon "checkbox" at bounding box center [189, 270] width 15 height 15
click at [408, 419] on span "Filter" at bounding box center [403, 412] width 23 height 15
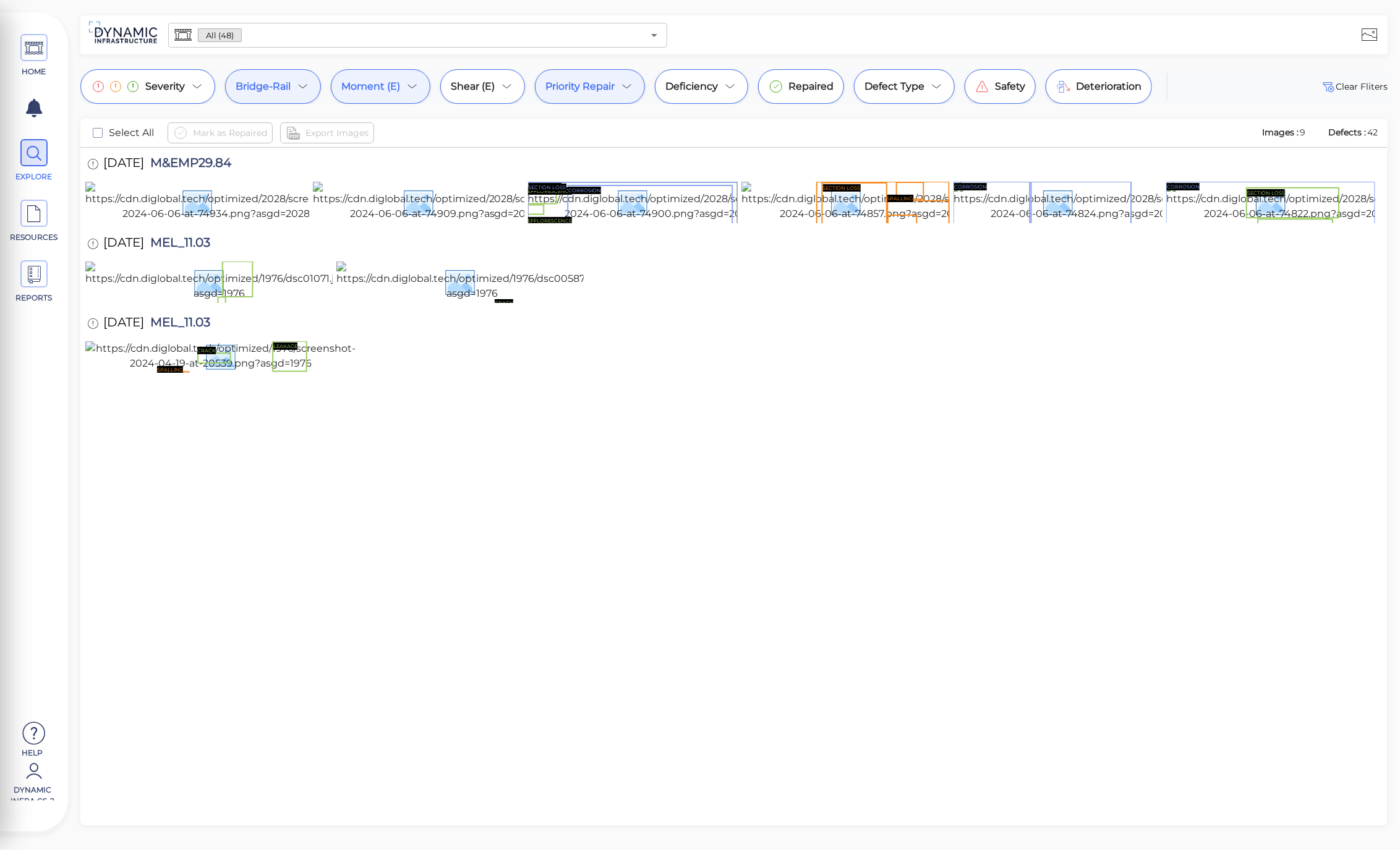
click at [406, 83] on icon at bounding box center [412, 86] width 15 height 15
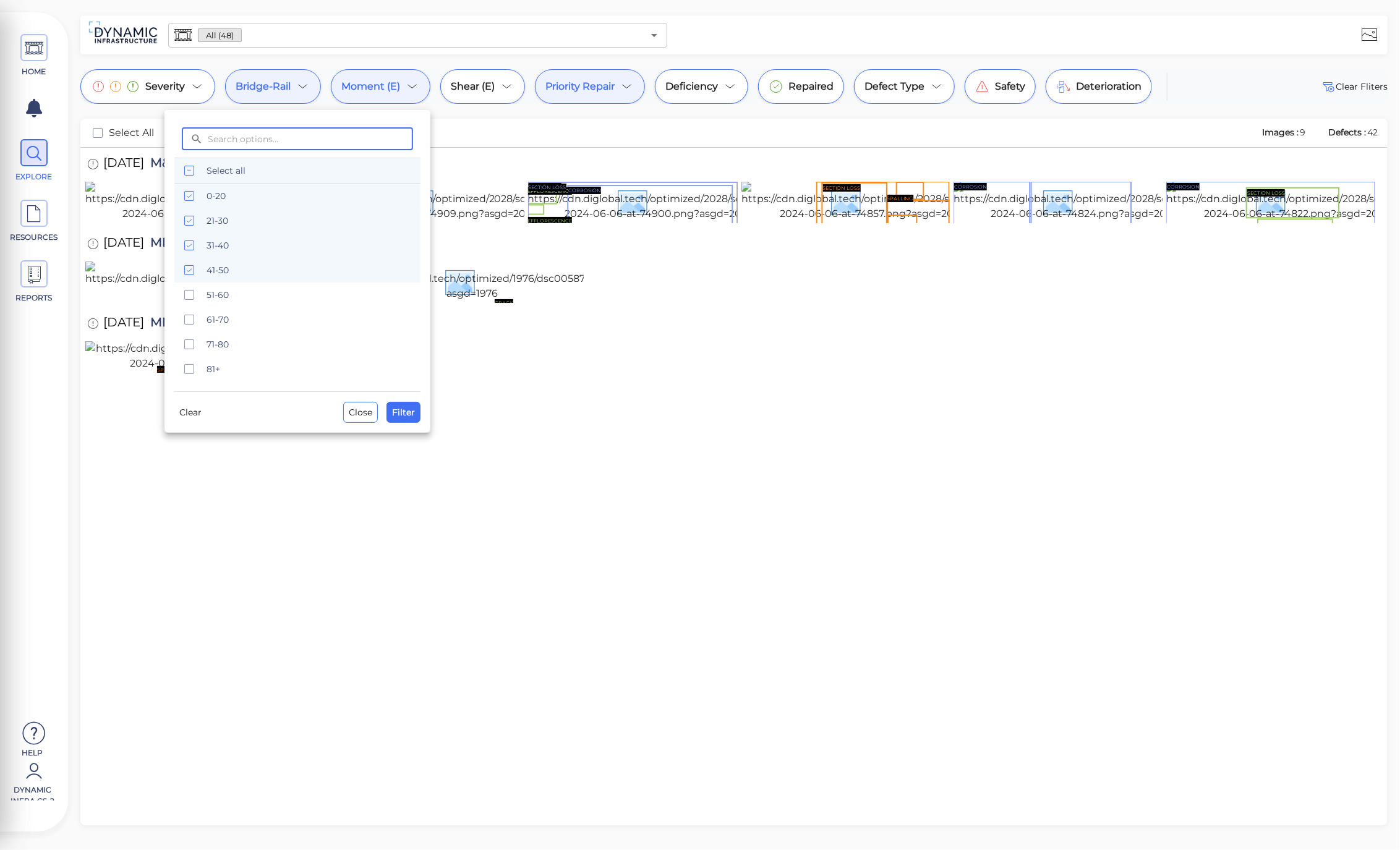
click at [188, 163] on icon "checkbox" at bounding box center [189, 170] width 15 height 15
click at [181, 404] on button "Clear" at bounding box center [190, 412] width 32 height 20
click at [189, 408] on span "Clear" at bounding box center [190, 412] width 22 height 15
click at [390, 406] on button "Filter" at bounding box center [403, 412] width 34 height 21
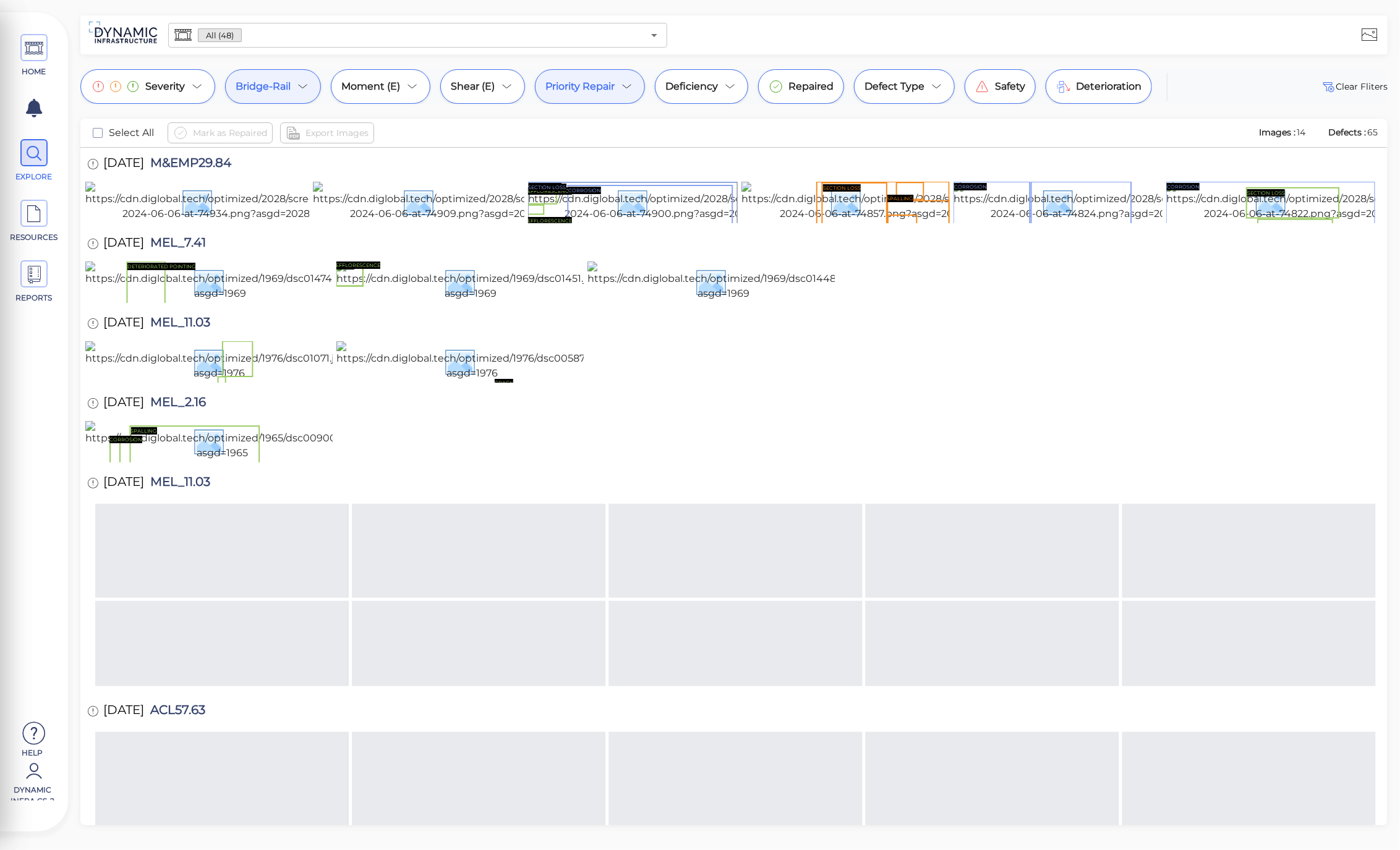
click at [440, 97] on div "Shear (E)" at bounding box center [482, 87] width 85 height 35
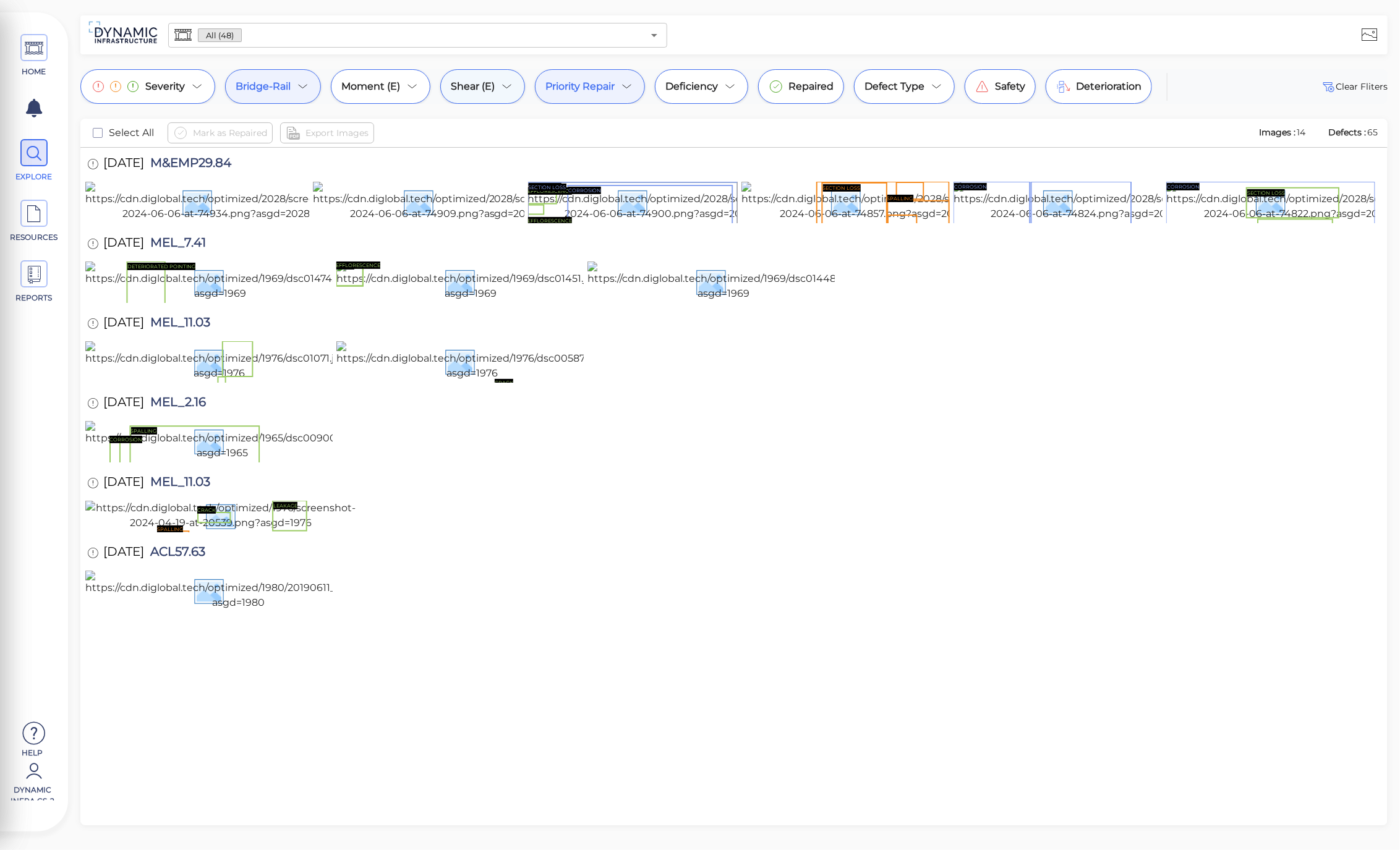
click at [454, 93] on span "Shear (E)" at bounding box center [473, 86] width 44 height 15
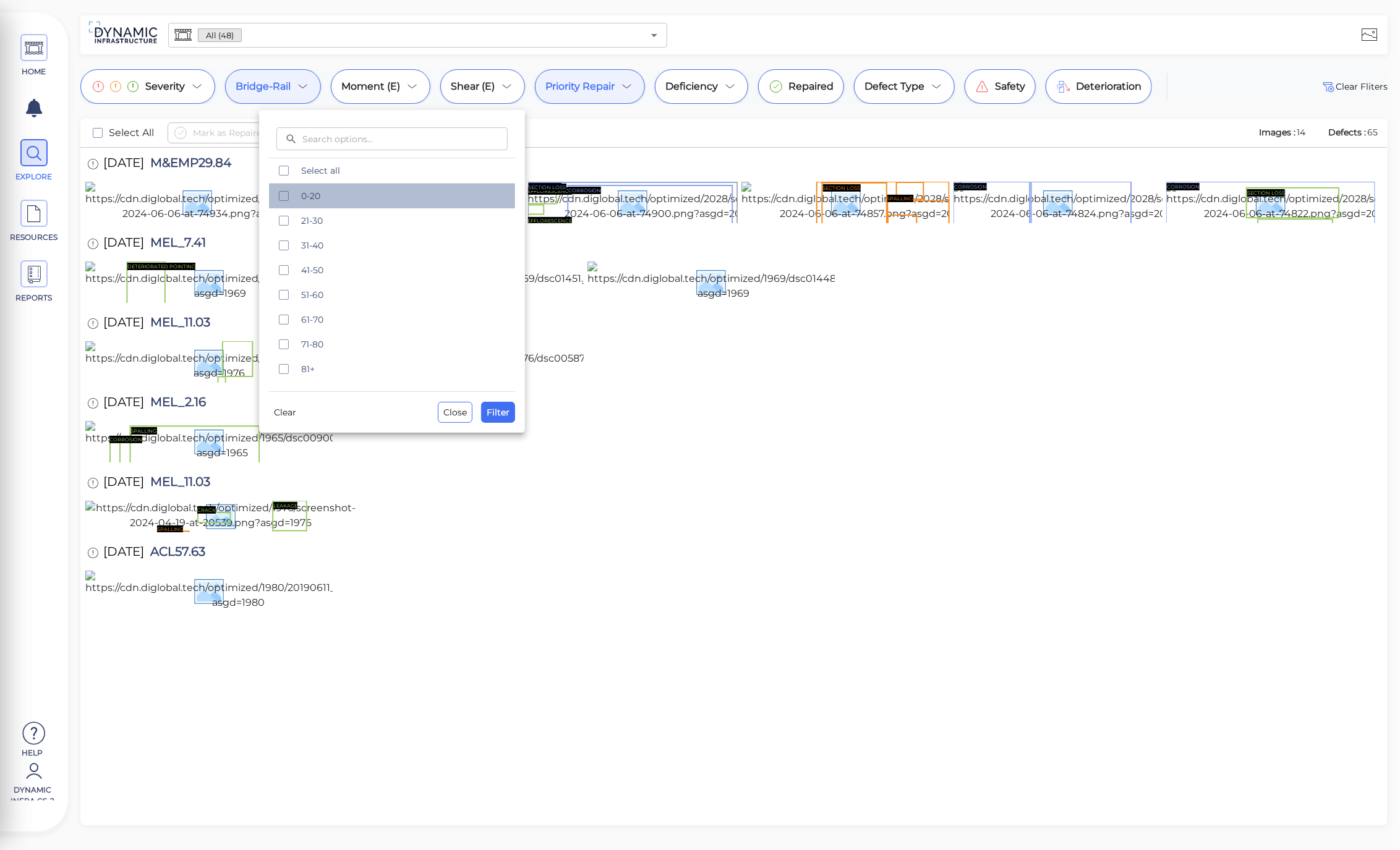
click at [329, 196] on span "0-20" at bounding box center [405, 196] width 207 height 12
click at [328, 220] on span "21-30" at bounding box center [405, 220] width 207 height 12
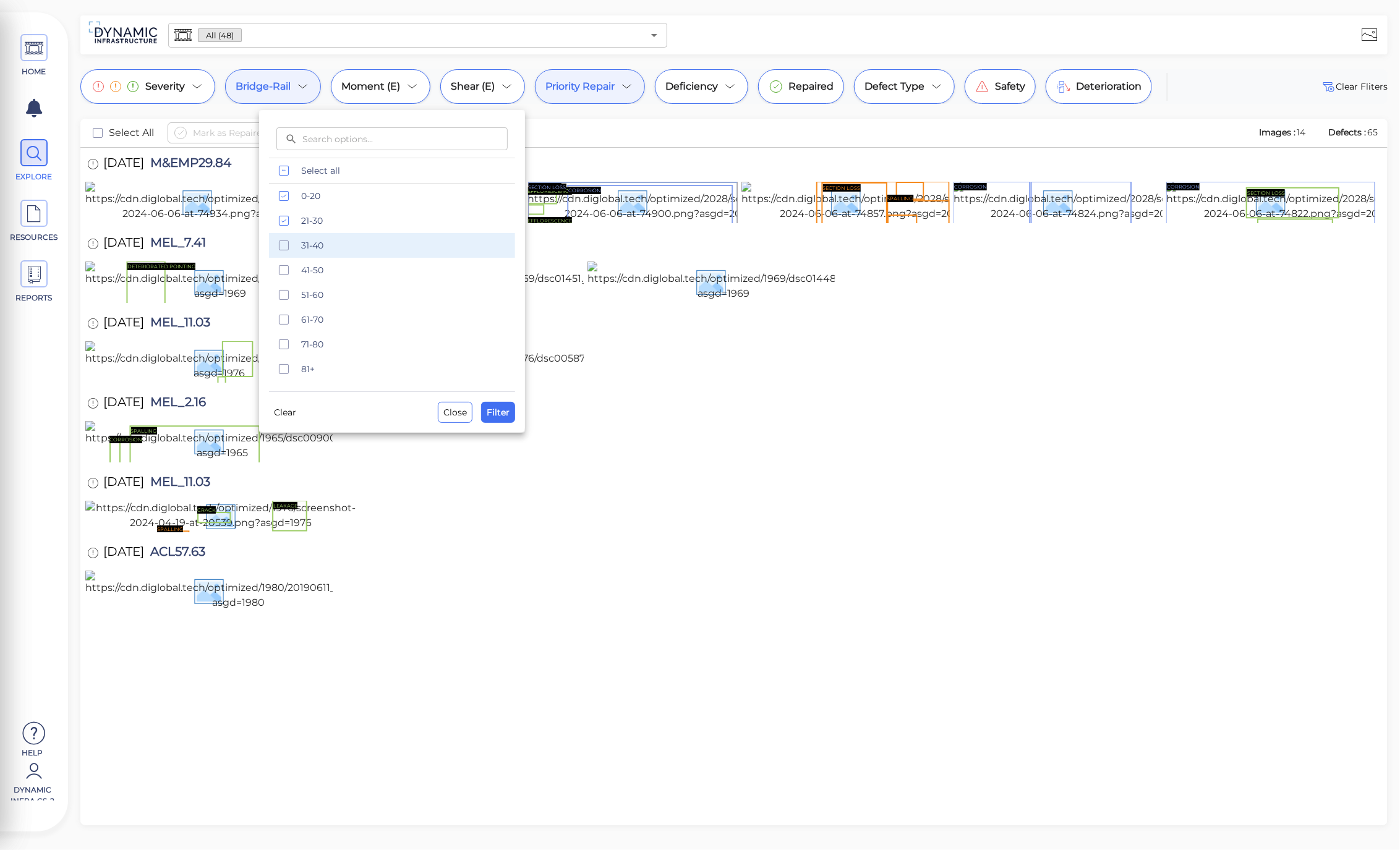
click at [329, 245] on span "31-40" at bounding box center [405, 245] width 207 height 12
click at [337, 268] on span "41-50" at bounding box center [405, 270] width 207 height 12
click at [497, 405] on span "Filter" at bounding box center [498, 412] width 23 height 15
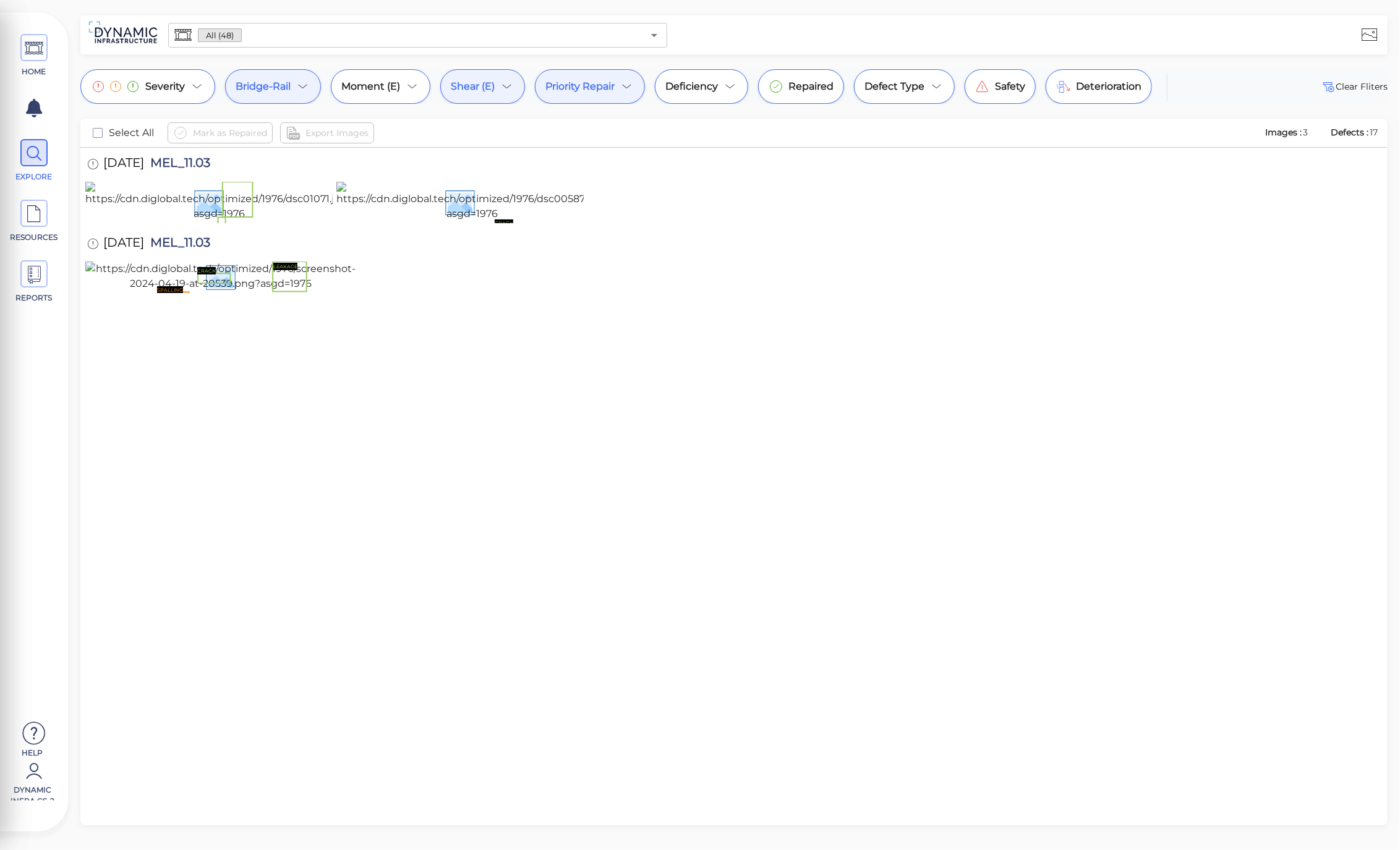
click at [615, 93] on span "Priority Repair" at bounding box center [580, 86] width 69 height 15
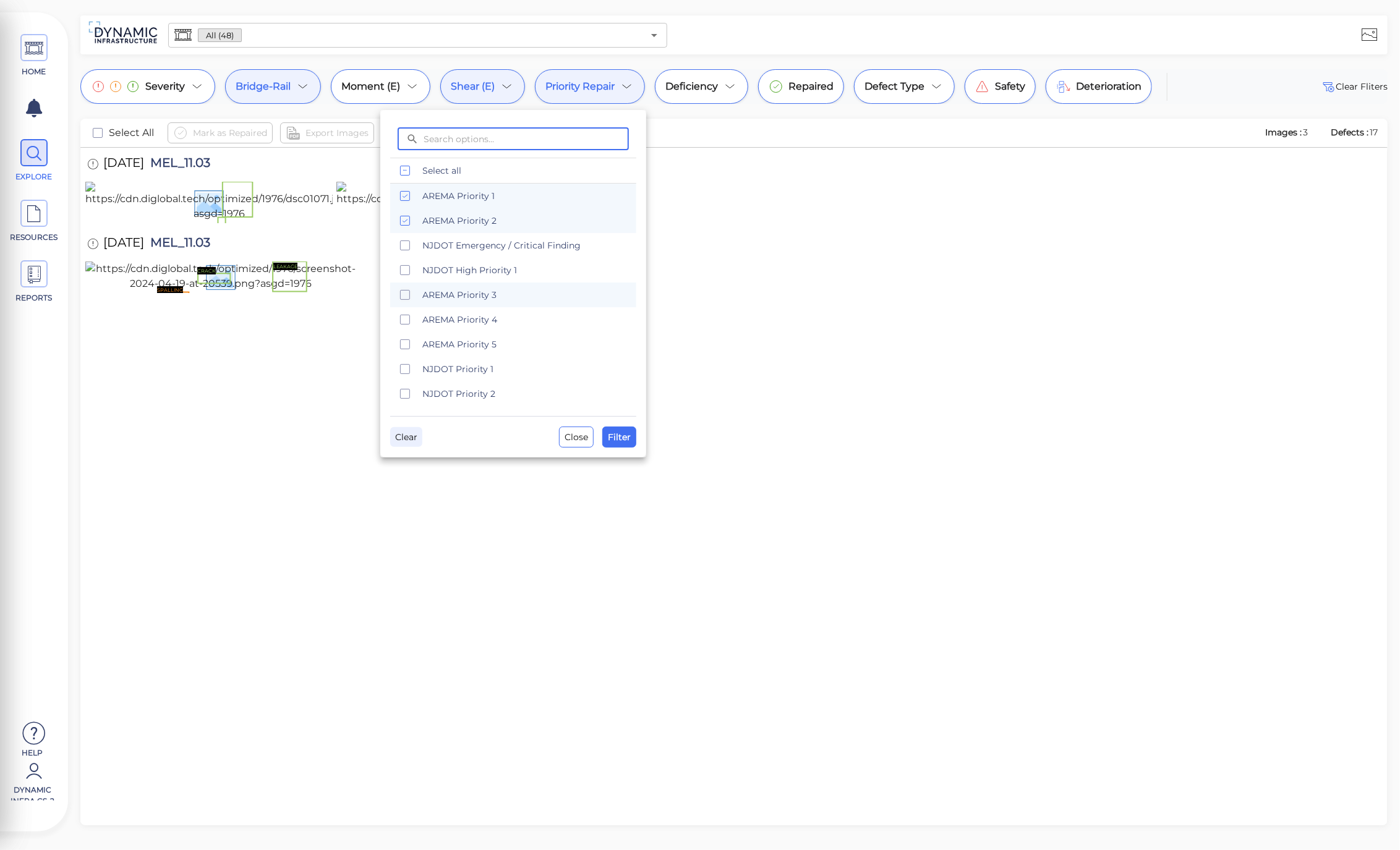
click at [402, 442] on span "Clear" at bounding box center [406, 437] width 22 height 15
drag, startPoint x: 622, startPoint y: 437, endPoint x: 594, endPoint y: 404, distance: 43.3
click at [623, 437] on span "Filter" at bounding box center [619, 437] width 23 height 15
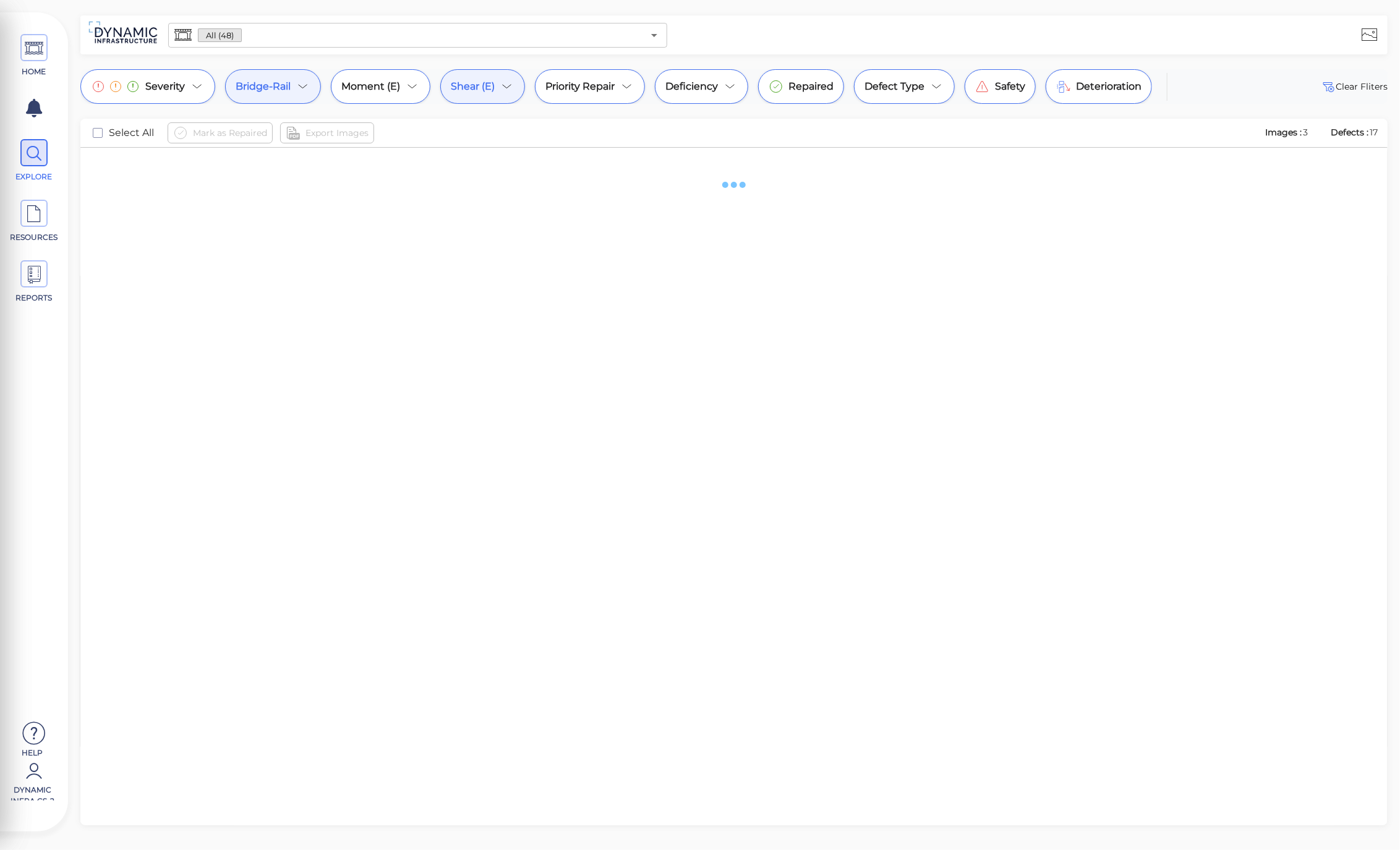
click at [505, 78] on div "Shear (E)" at bounding box center [482, 87] width 85 height 35
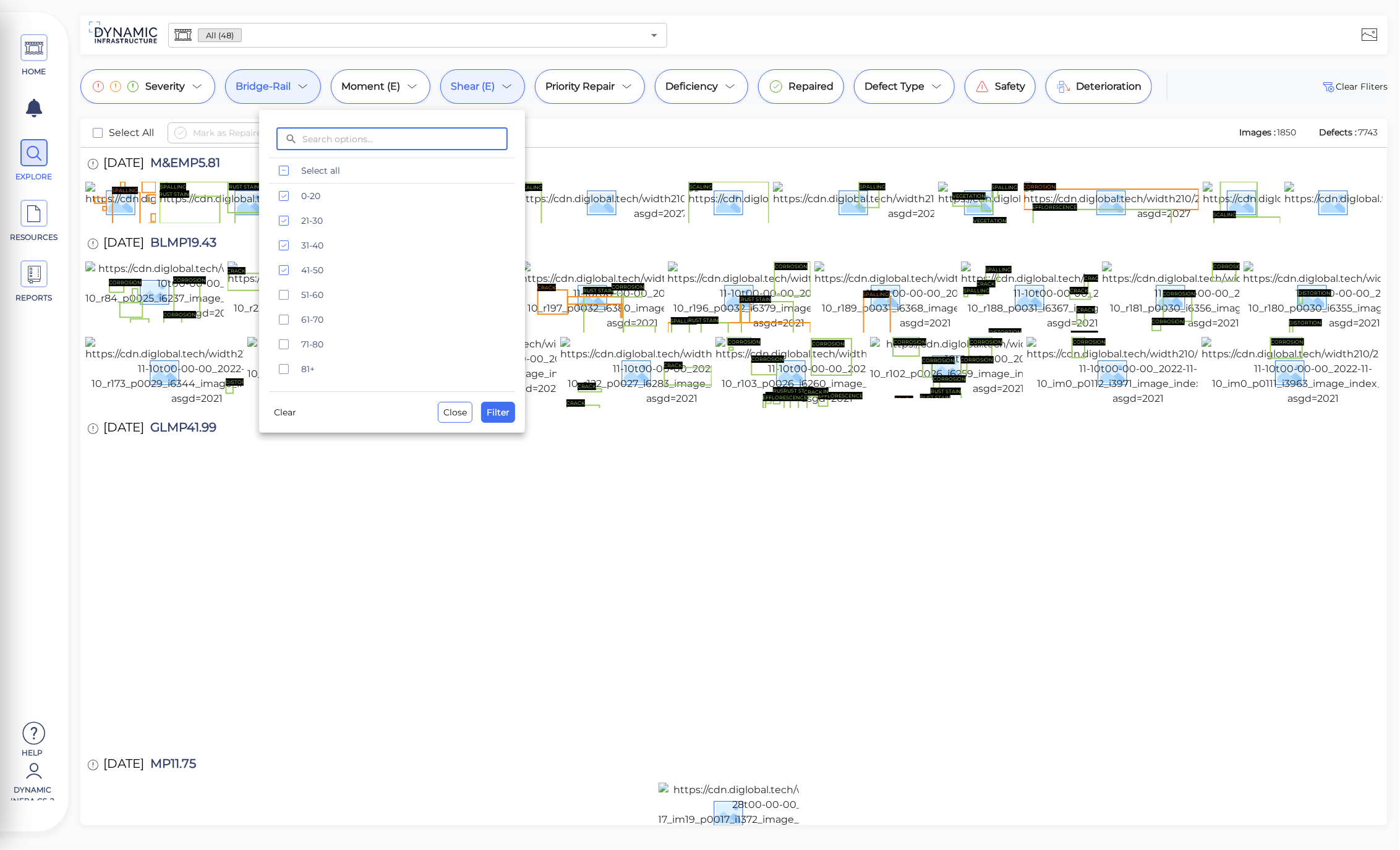
click at [645, 268] on div at bounding box center [700, 425] width 1400 height 850
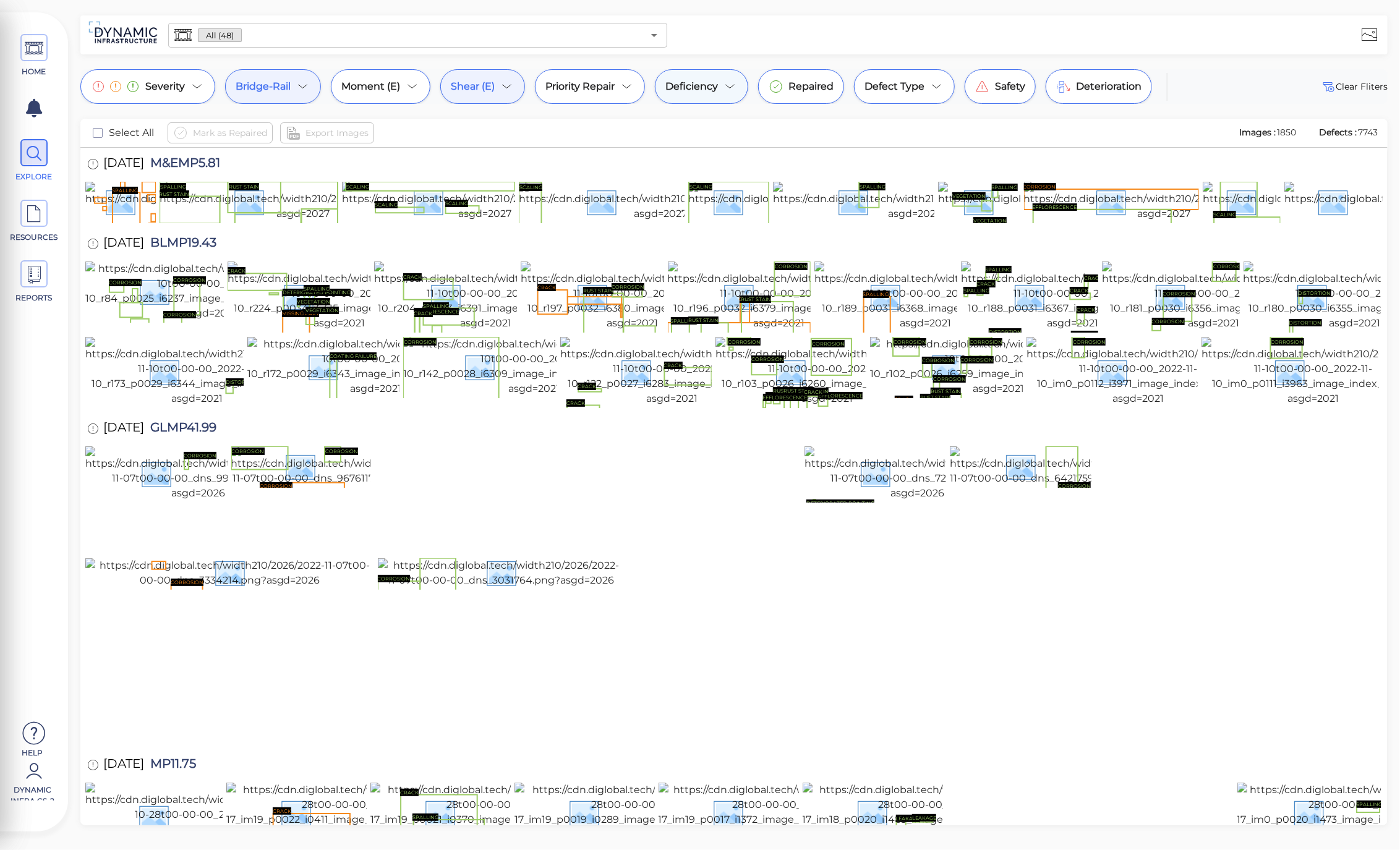
click at [727, 81] on icon at bounding box center [730, 86] width 15 height 15
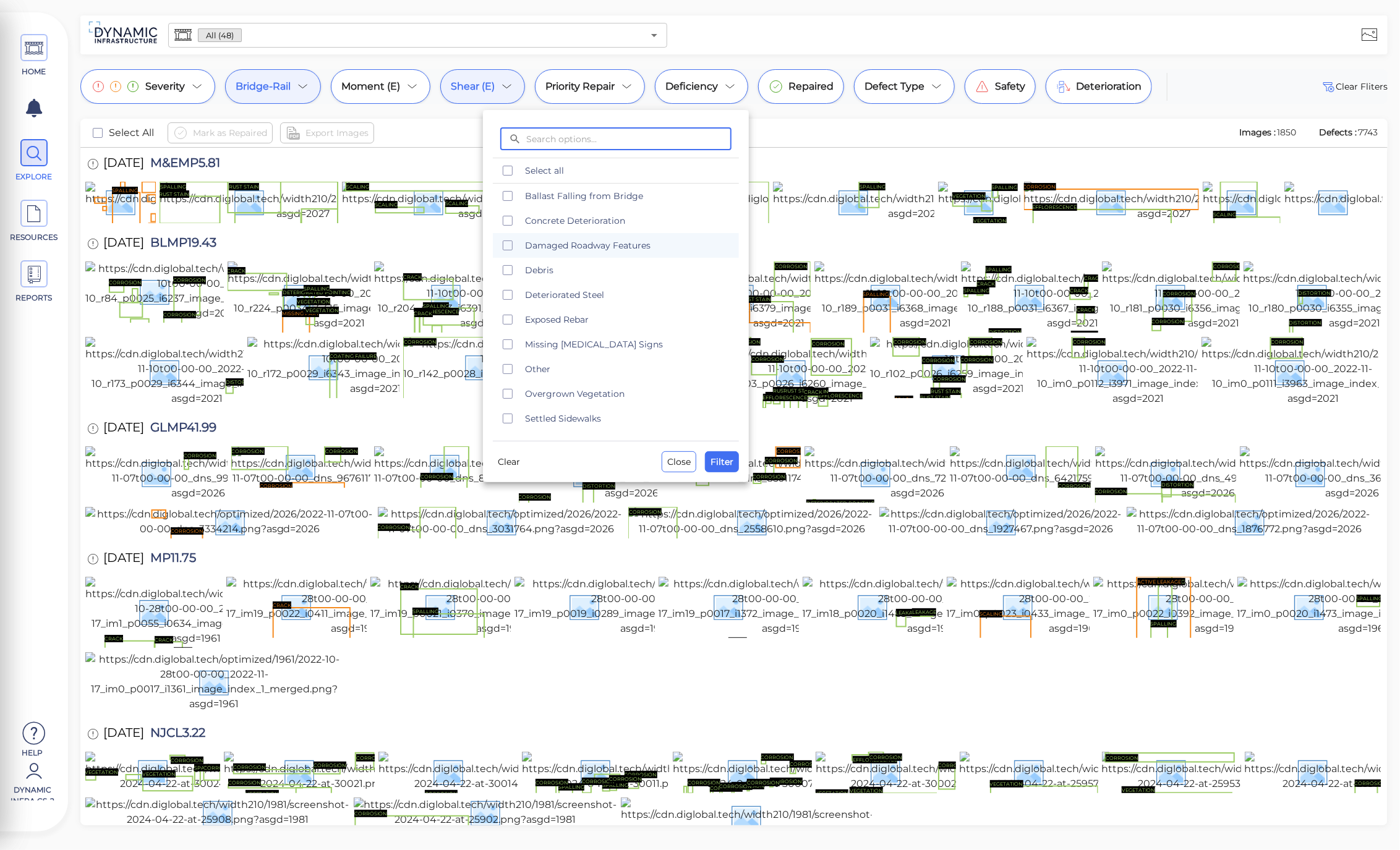
scroll to position [25, 0]
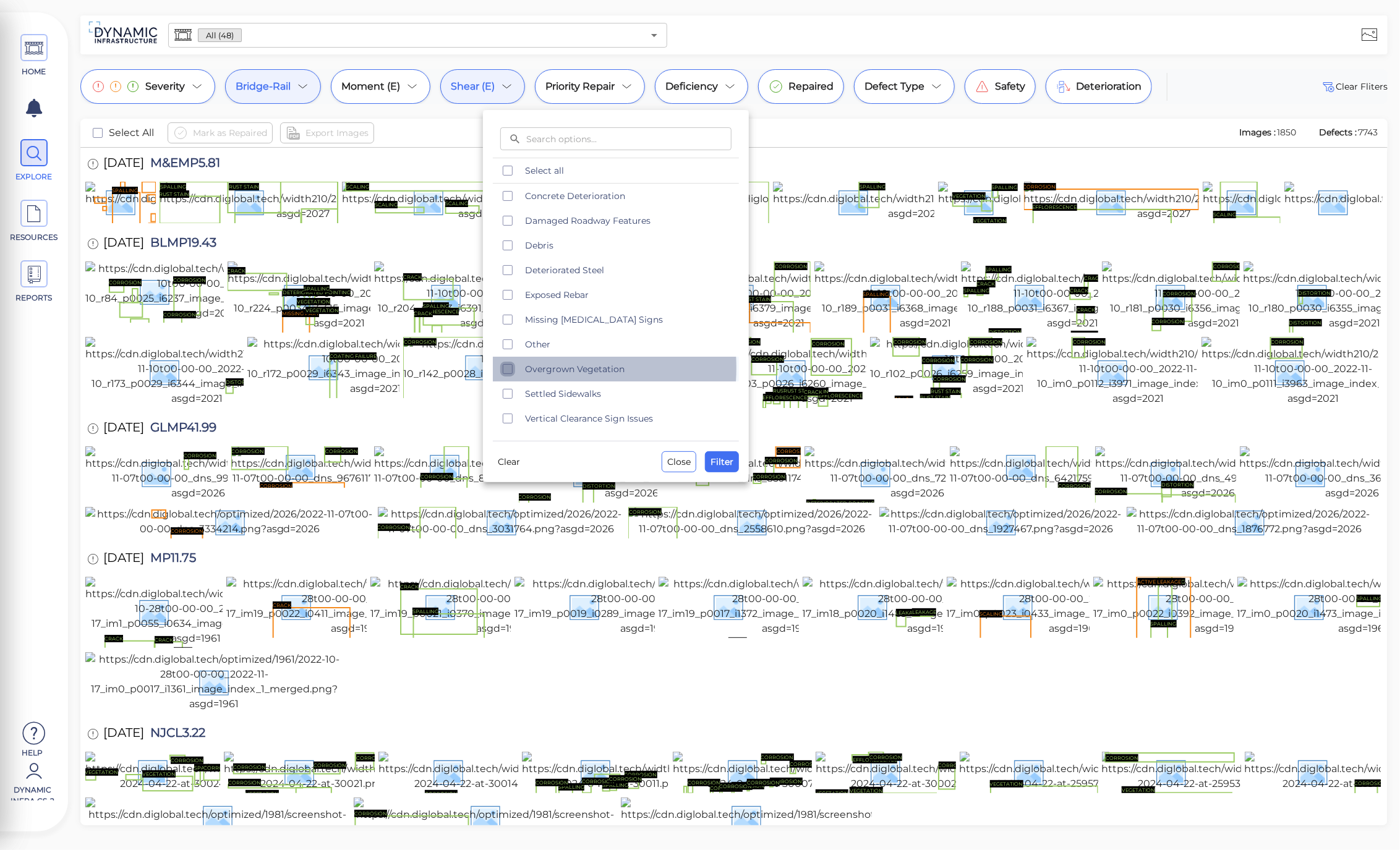
click at [511, 368] on icon "checkbox" at bounding box center [507, 369] width 15 height 15
click at [710, 455] on button "Filter" at bounding box center [721, 462] width 34 height 21
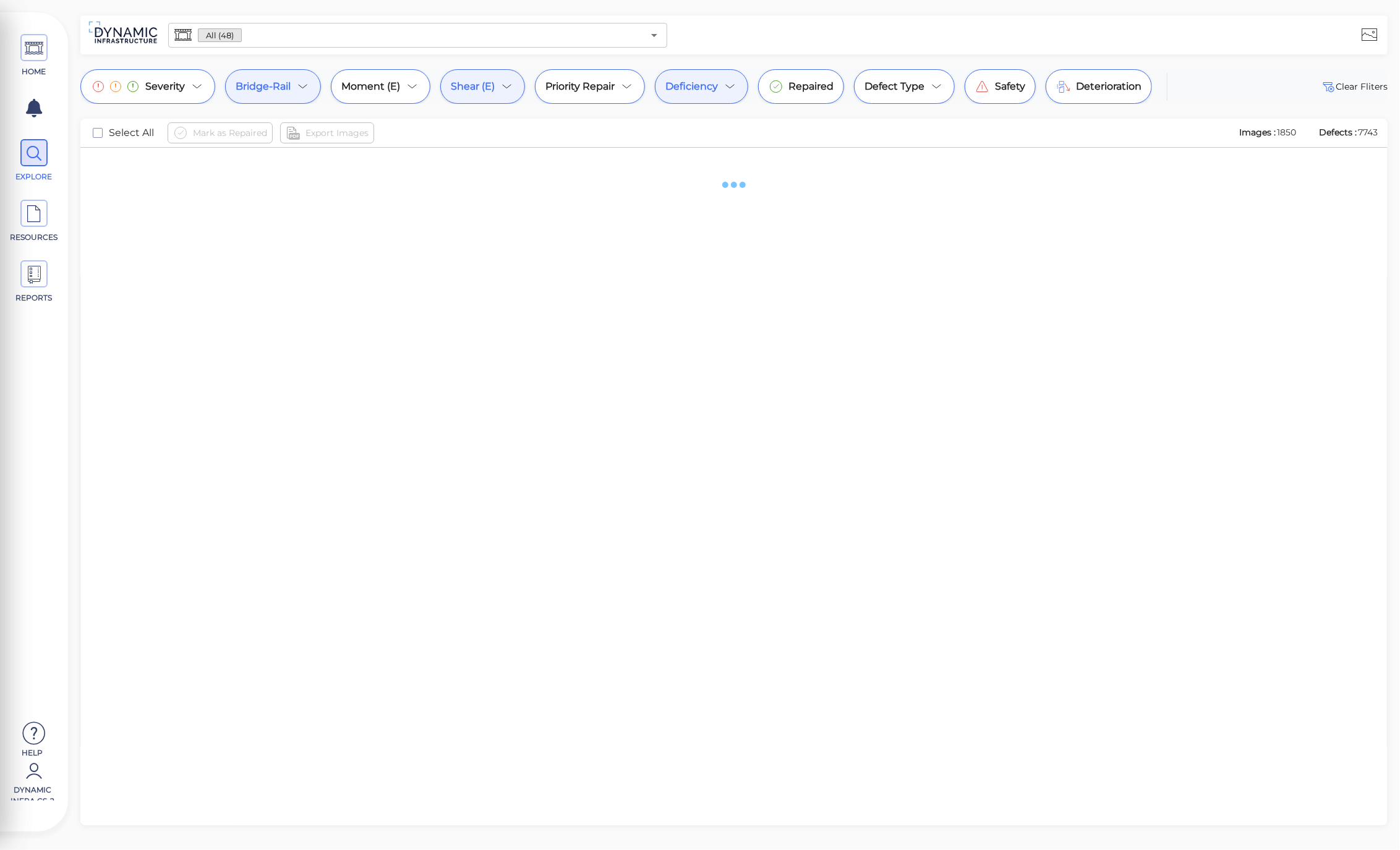
scroll to position [0, 0]
click at [505, 92] on icon at bounding box center [507, 86] width 15 height 15
drag, startPoint x: 267, startPoint y: 419, endPoint x: 274, endPoint y: 417, distance: 7.3
click at [268, 419] on div "​ ​ Select all 0-20 21-30 [PHONE_NUMBER] [PHONE_NUMBER] 71-80 81+ Clear Close F…" at bounding box center [392, 271] width 266 height 323
click at [276, 417] on span "Clear" at bounding box center [284, 412] width 22 height 15
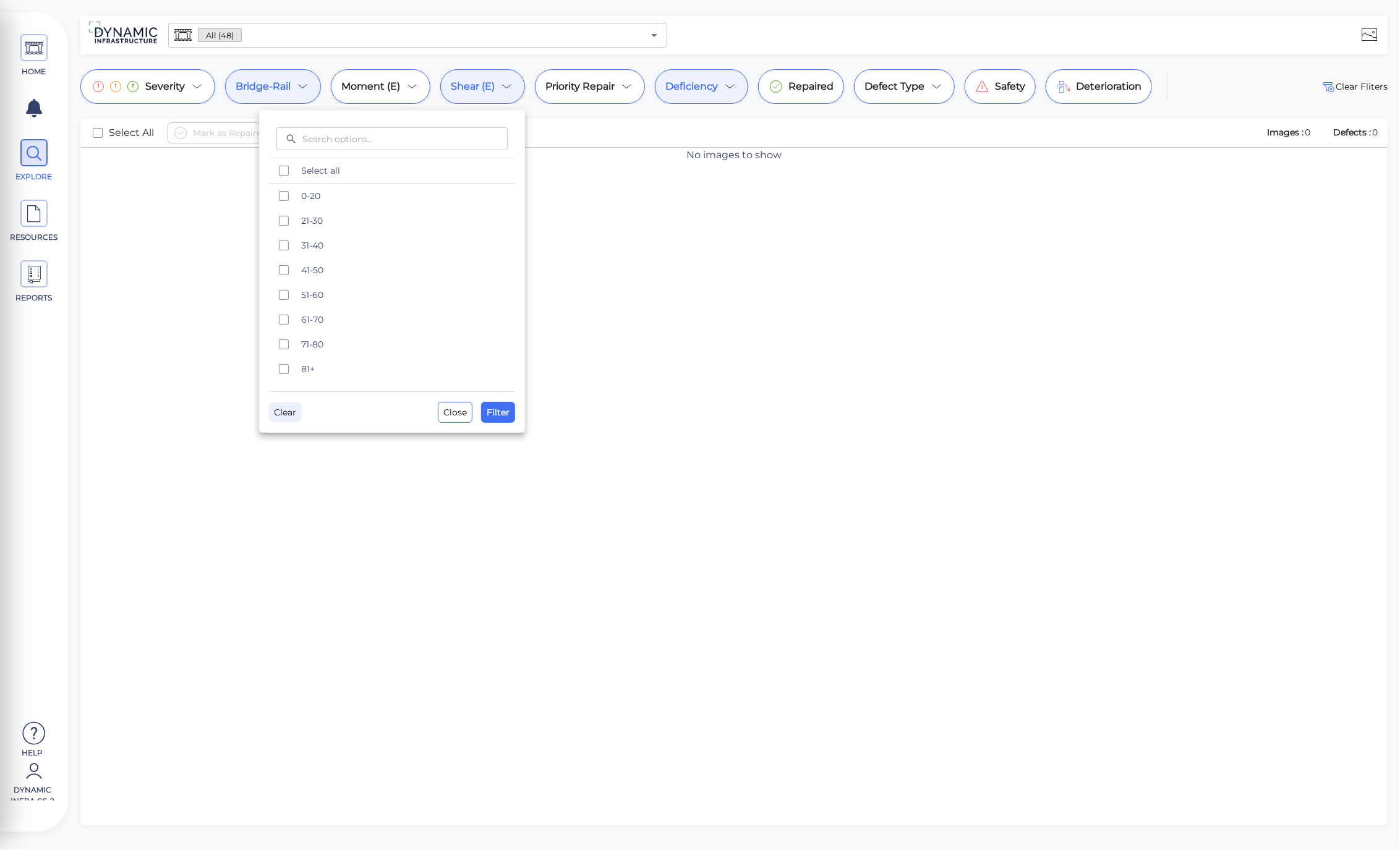
click at [281, 412] on span "Clear" at bounding box center [284, 412] width 22 height 15
click at [501, 415] on span "Filter" at bounding box center [498, 412] width 23 height 15
click at [293, 85] on div "Bridge-Rail" at bounding box center [272, 87] width 96 height 35
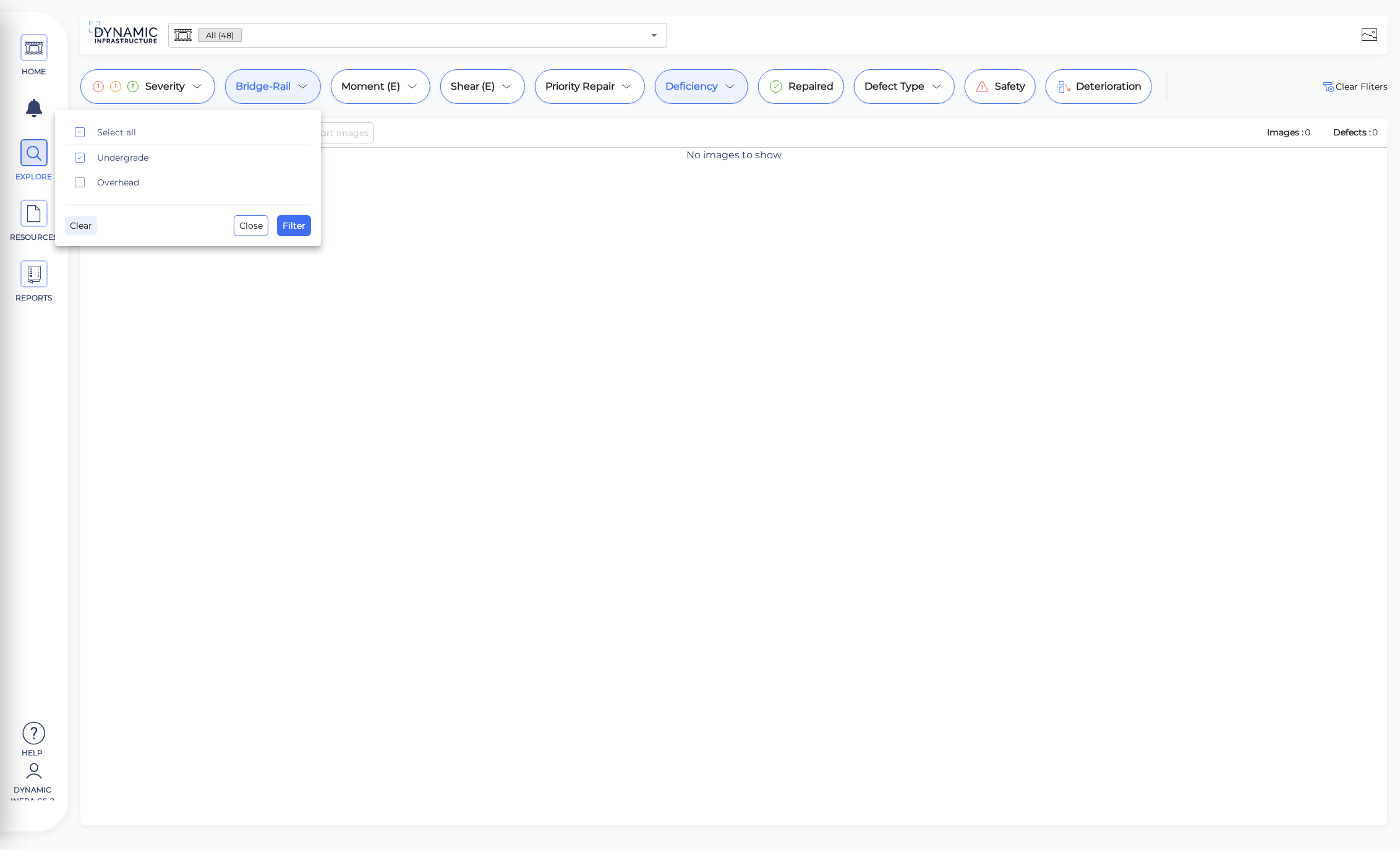
click at [80, 226] on span "Clear" at bounding box center [81, 225] width 22 height 15
click at [293, 216] on button "Filter" at bounding box center [293, 225] width 34 height 21
click at [731, 90] on icon at bounding box center [730, 86] width 15 height 15
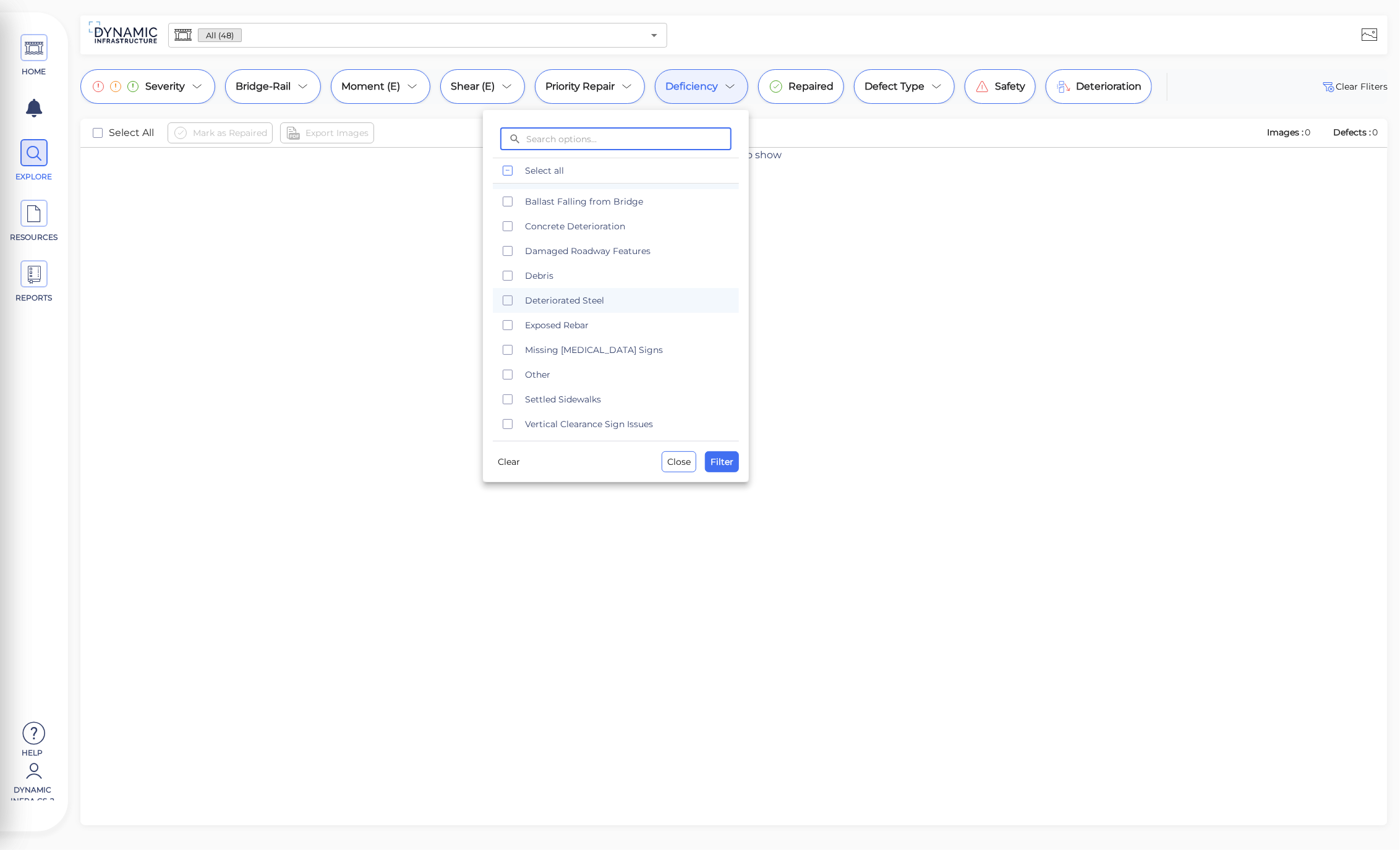
scroll to position [25, 0]
click at [508, 391] on icon "checkbox" at bounding box center [507, 394] width 15 height 15
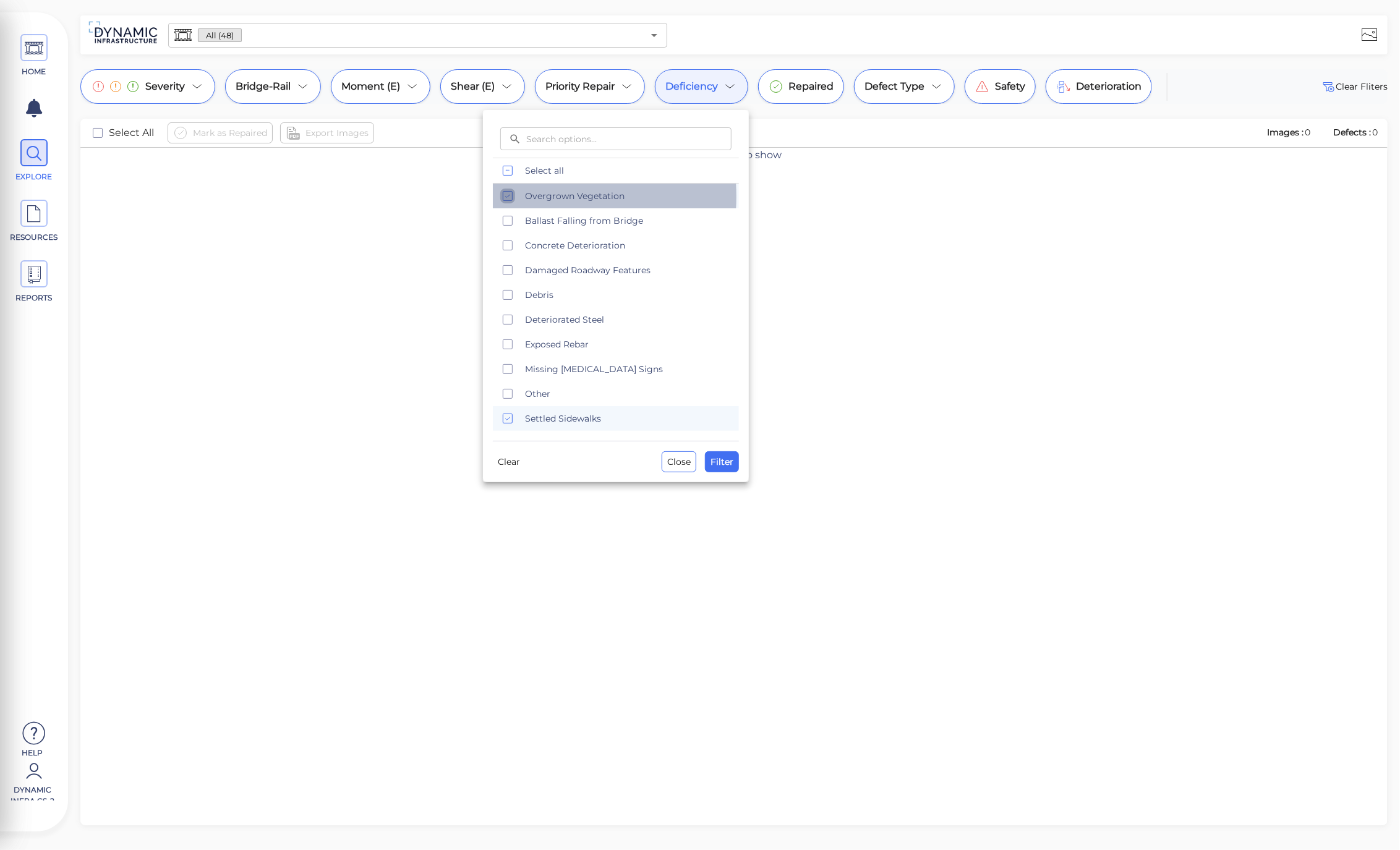
click at [509, 196] on icon "checkbox" at bounding box center [507, 196] width 15 height 15
click at [726, 472] on button "Filter" at bounding box center [721, 462] width 34 height 21
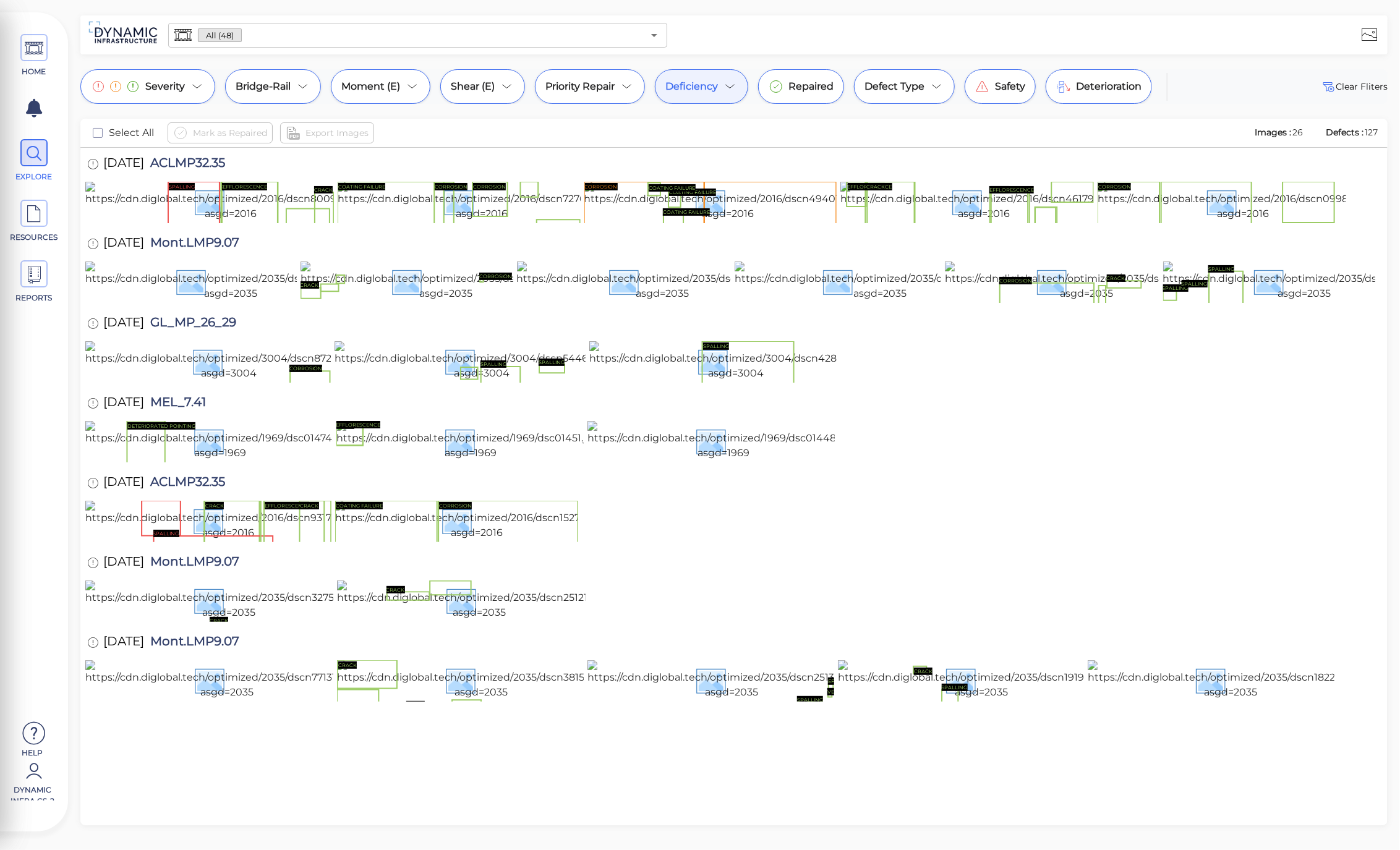
click at [728, 95] on div "Deficiency" at bounding box center [701, 87] width 93 height 35
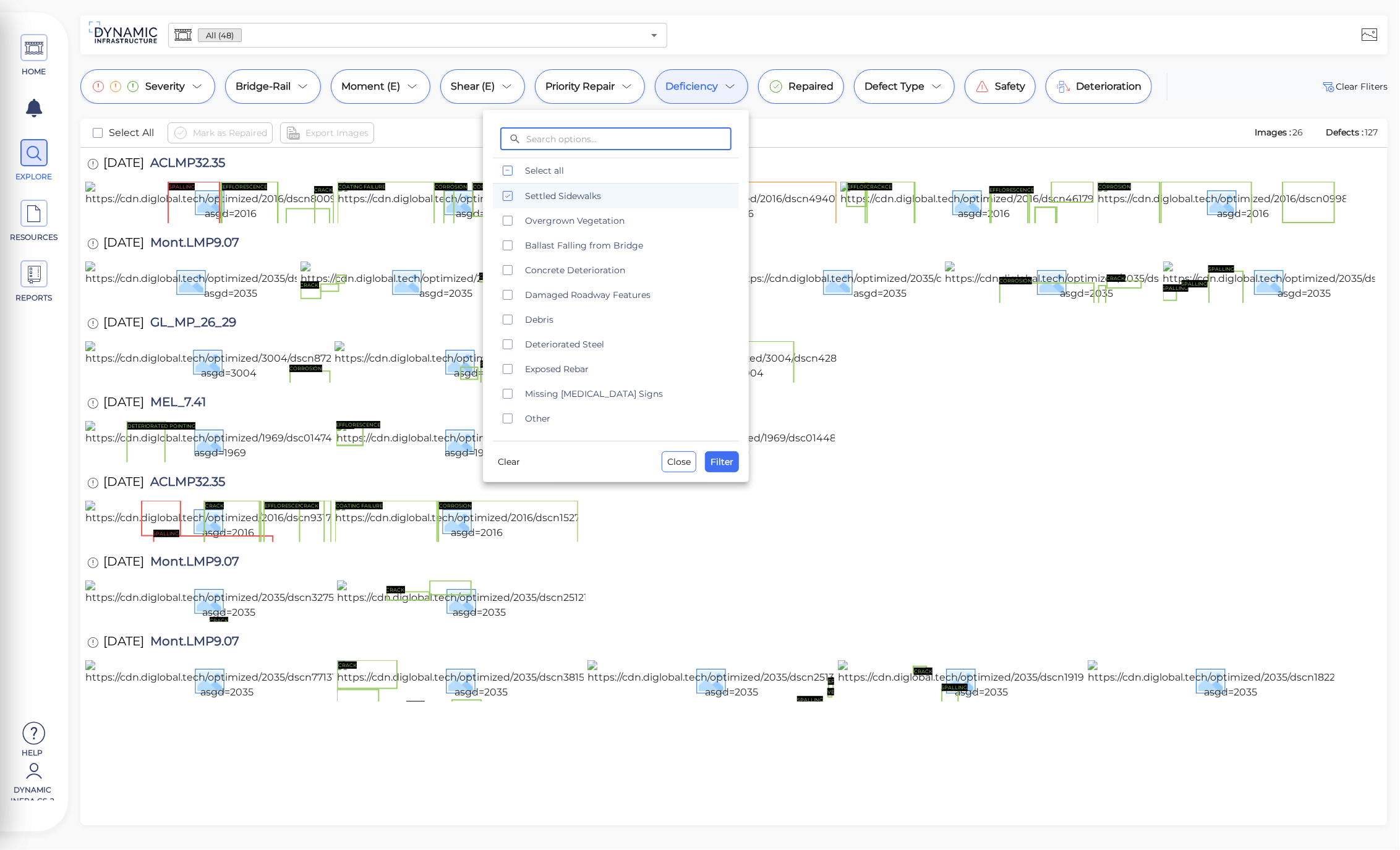
click at [711, 94] on div at bounding box center [700, 425] width 1400 height 850
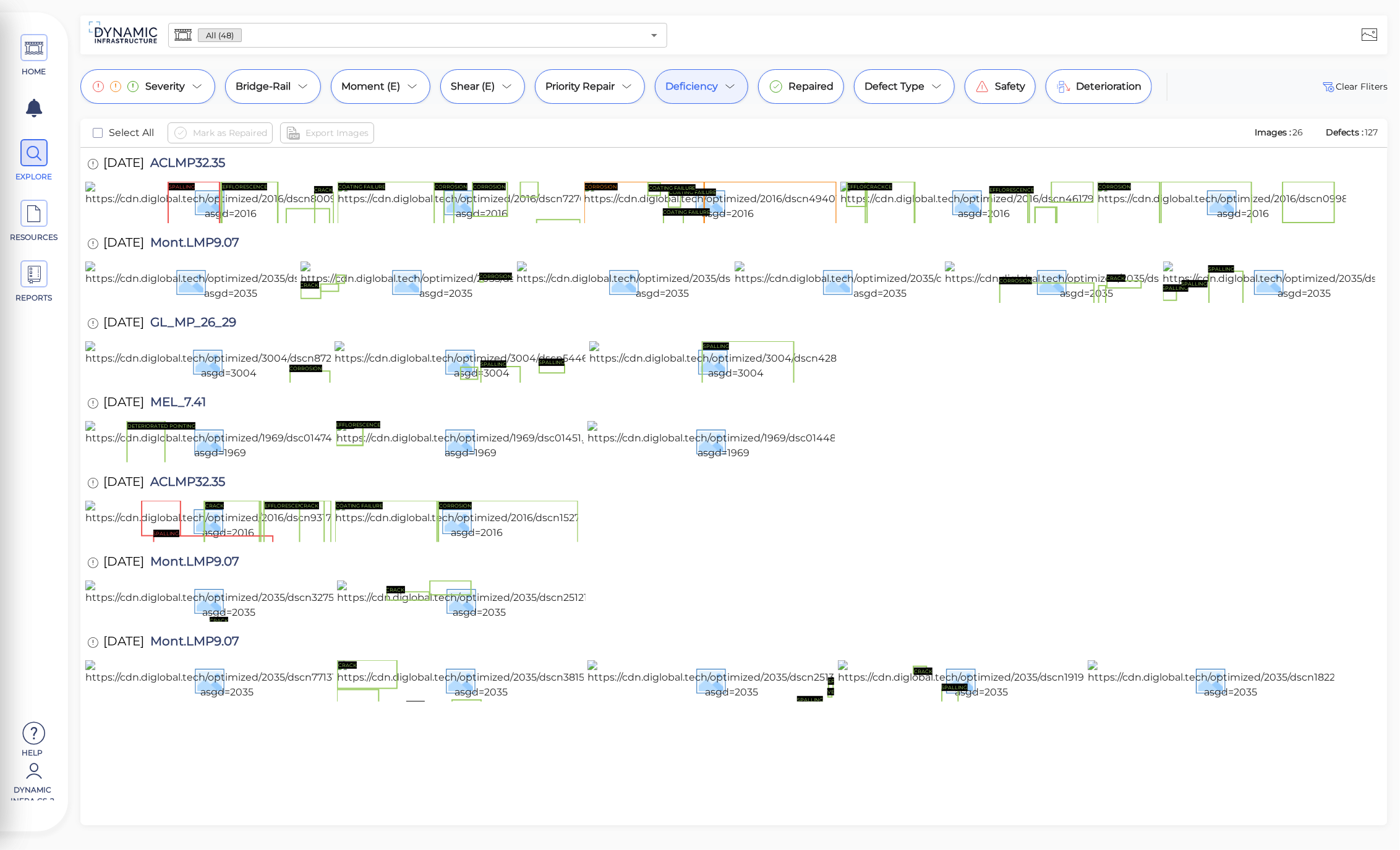
click at [711, 94] on div "Deficiency" at bounding box center [701, 87] width 93 height 35
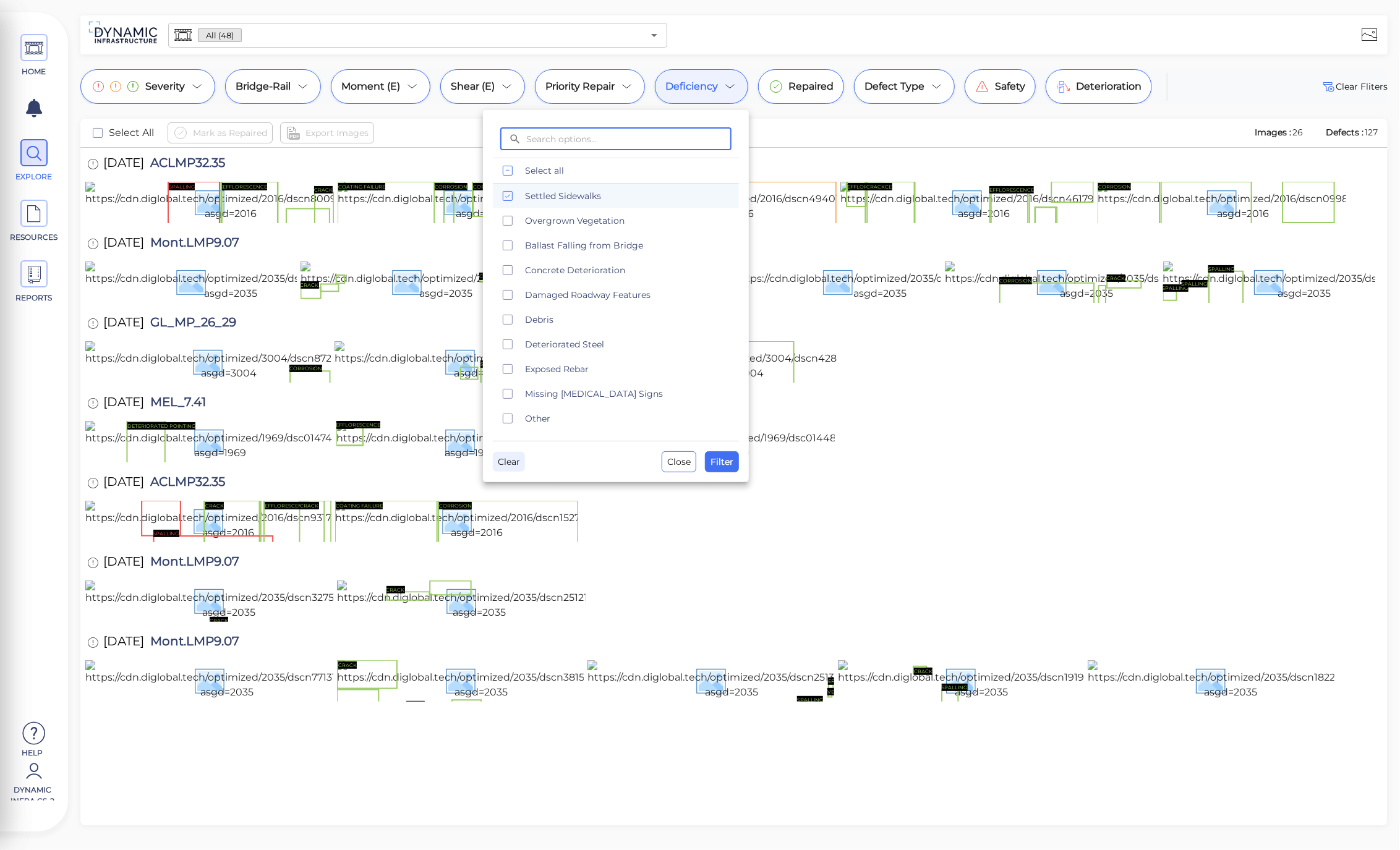
click at [507, 466] on span "Clear" at bounding box center [509, 462] width 22 height 15
click at [724, 465] on span "Filter" at bounding box center [722, 462] width 23 height 15
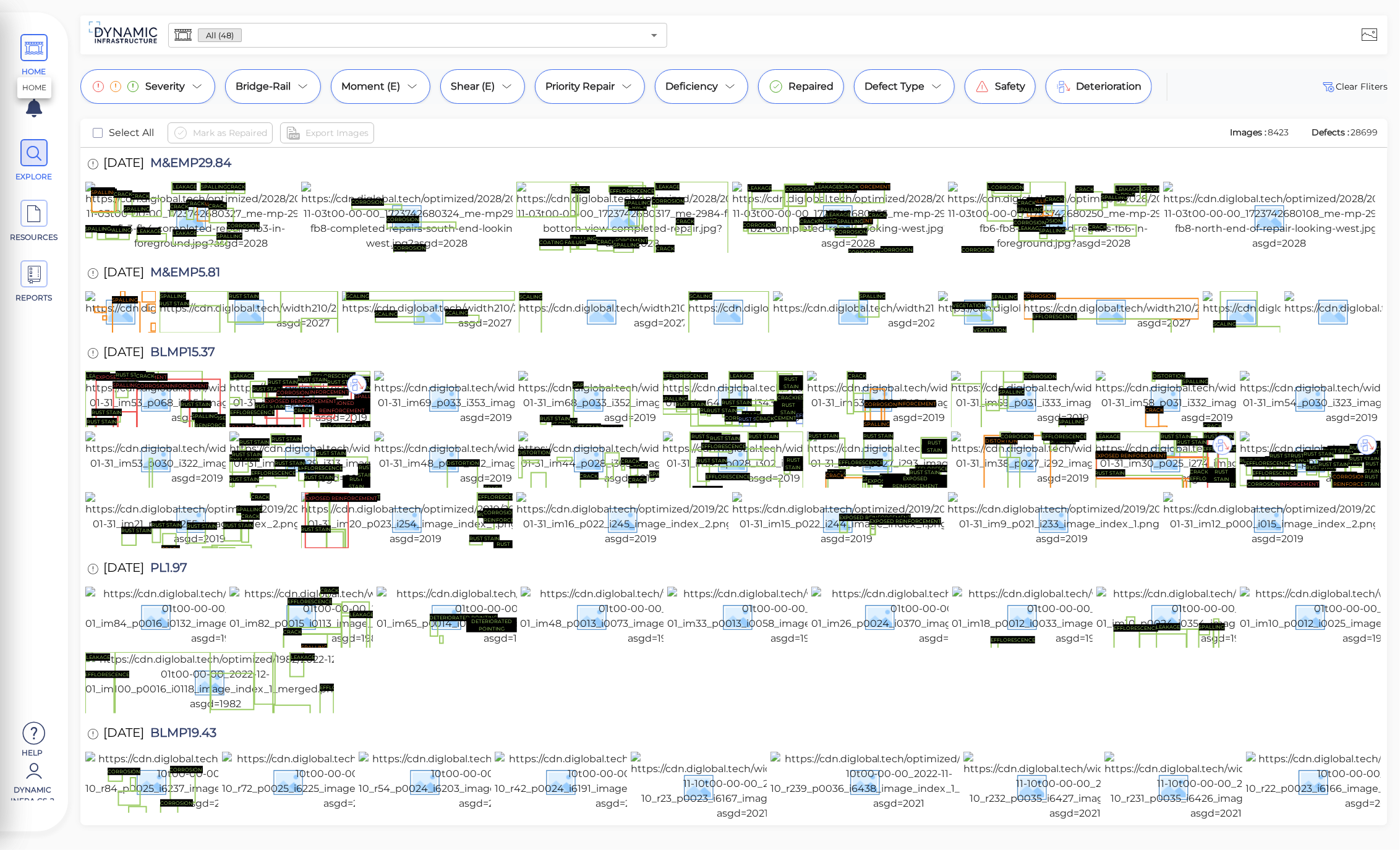
click at [42, 47] on icon at bounding box center [34, 48] width 19 height 28
